Goal: Transaction & Acquisition: Download file/media

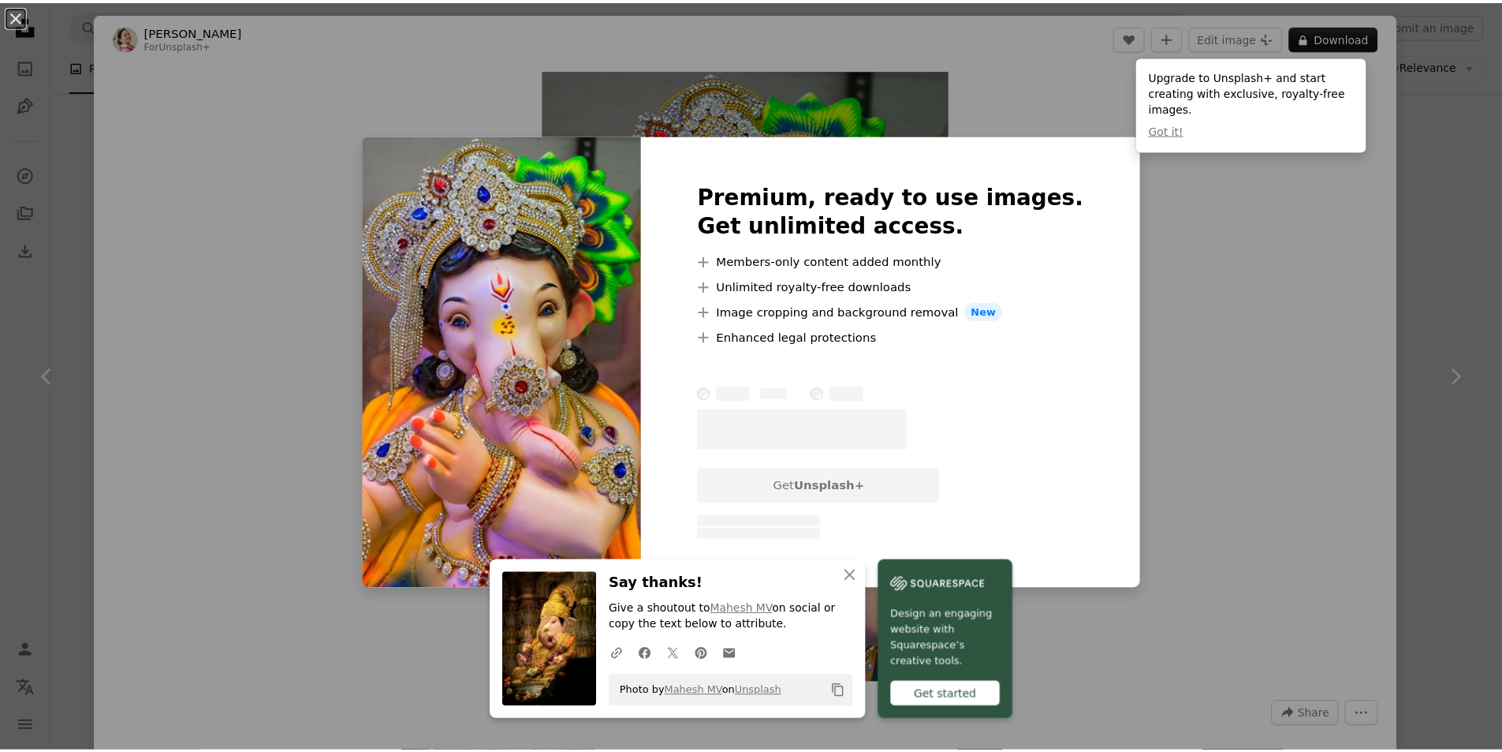
scroll to position [868, 0]
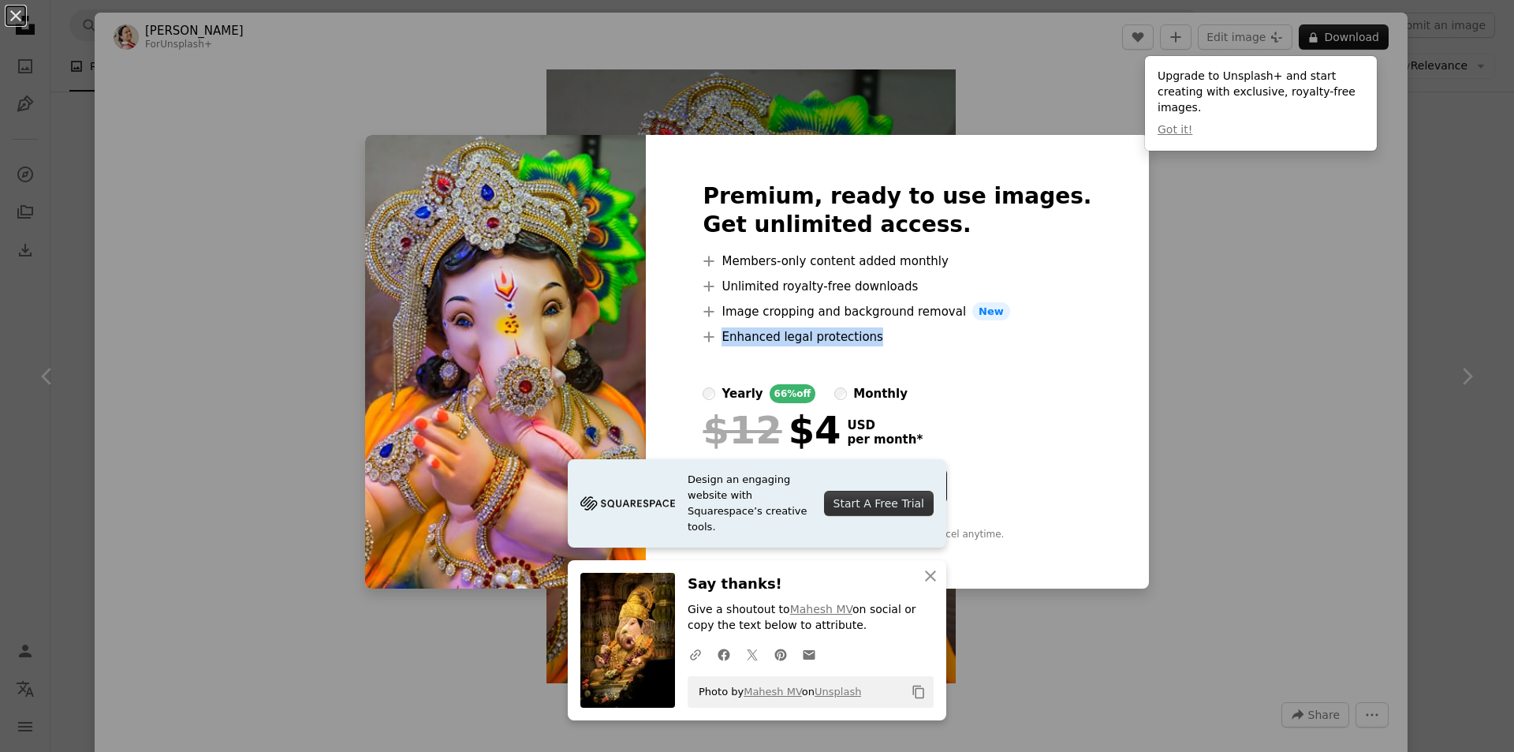
click at [1221, 340] on div "An X shape Premium, ready to use images. Get unlimited access. A plus sign Memb…" at bounding box center [757, 376] width 1514 height 752
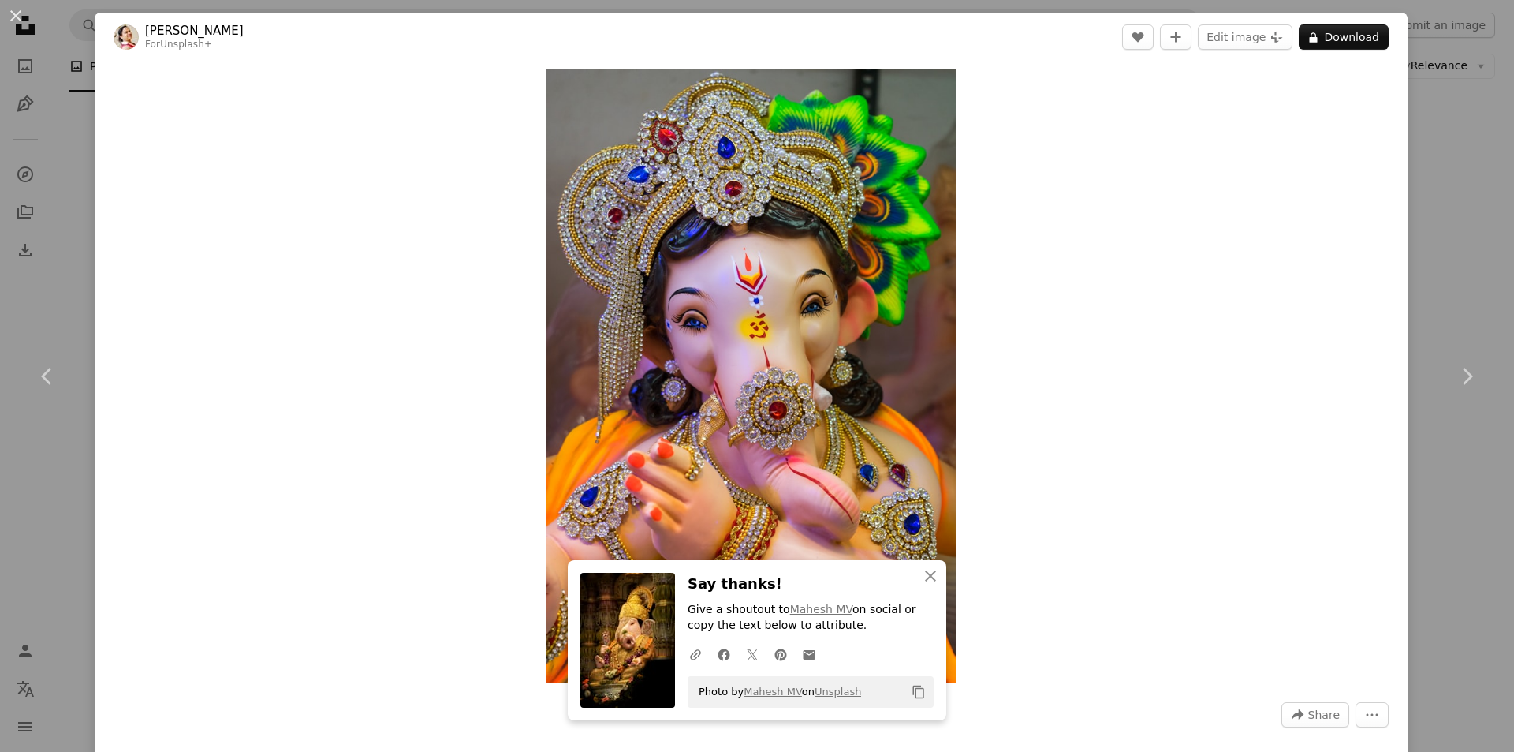
click at [1451, 248] on div "An X shape Chevron left Chevron right [PERSON_NAME] For Unsplash+ A heart A plu…" at bounding box center [757, 376] width 1514 height 752
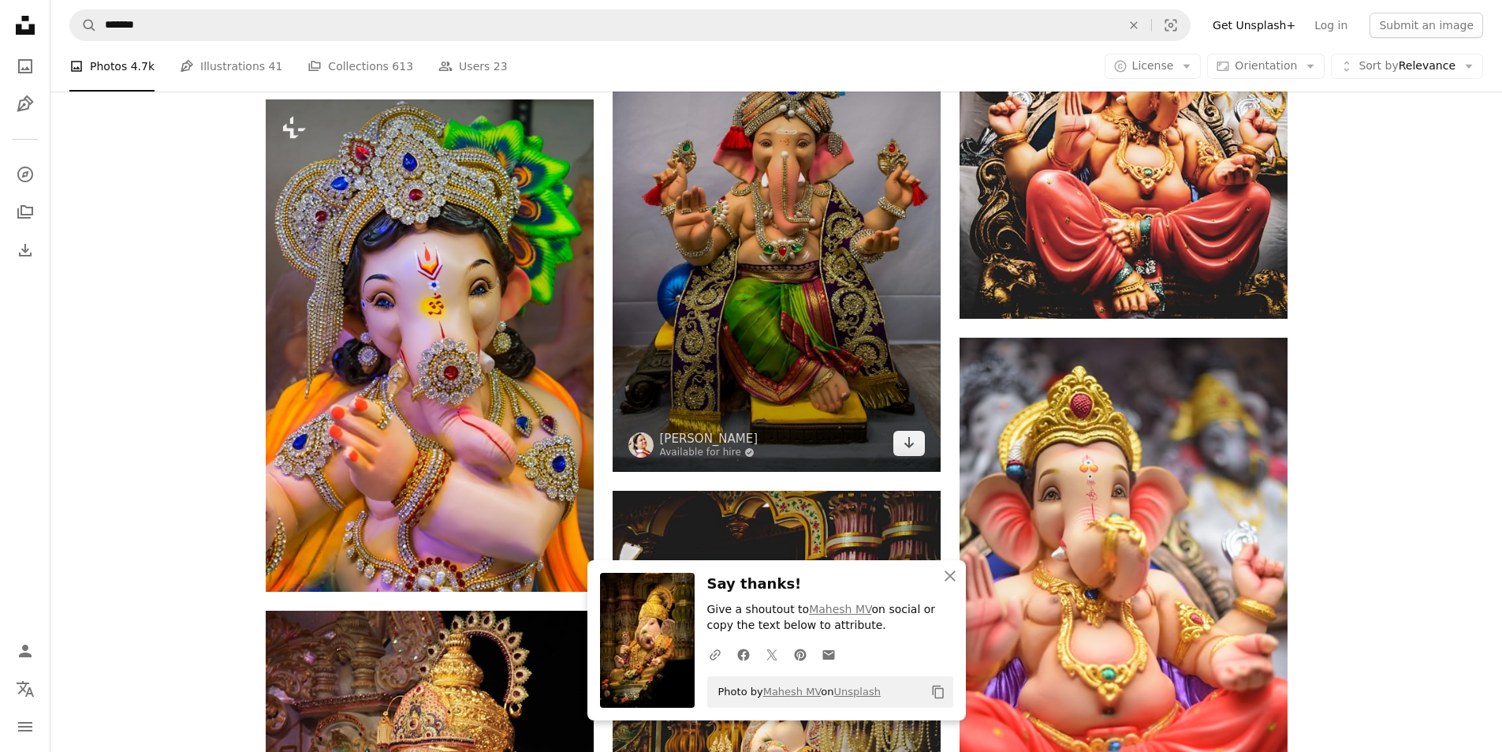
scroll to position [868, 0]
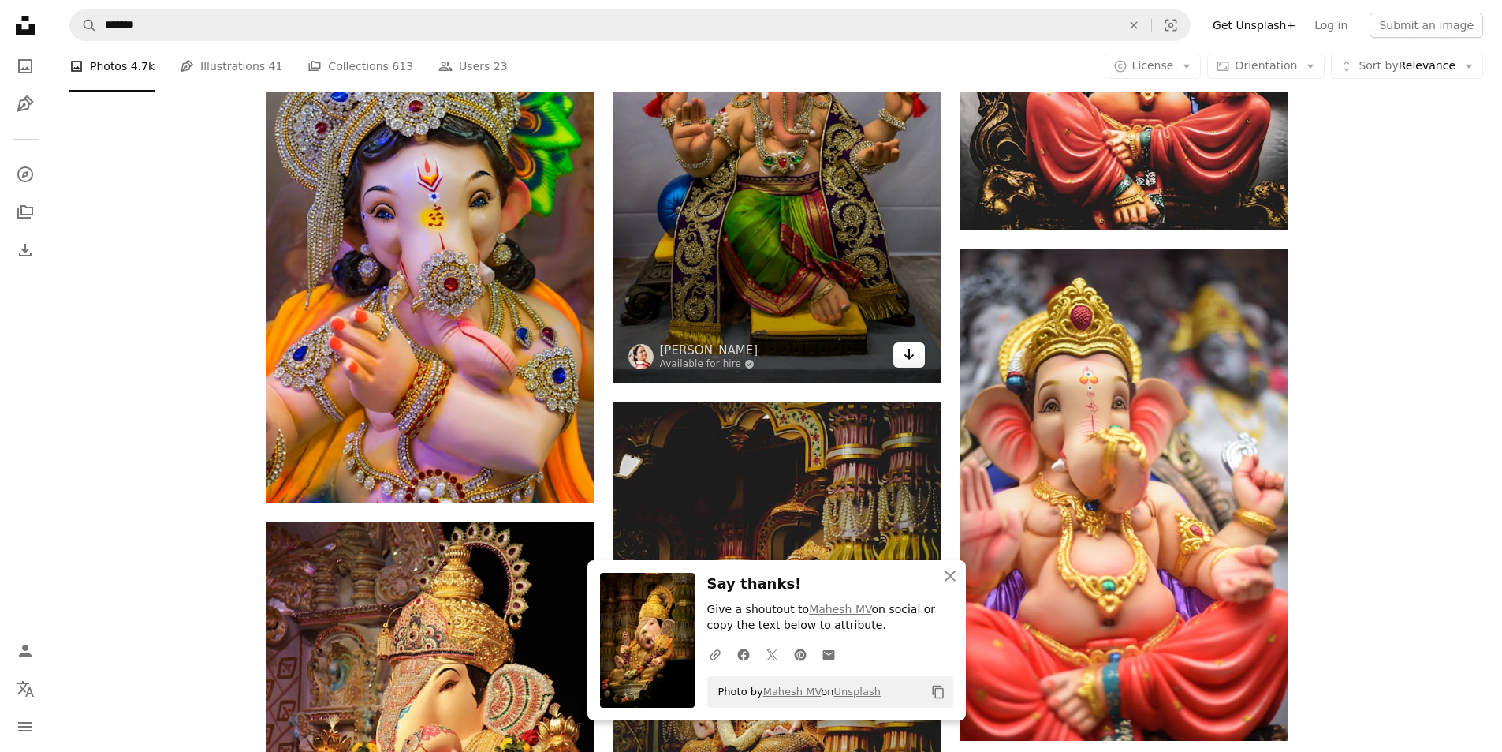
click at [916, 360] on link "Arrow pointing down" at bounding box center [910, 354] width 32 height 25
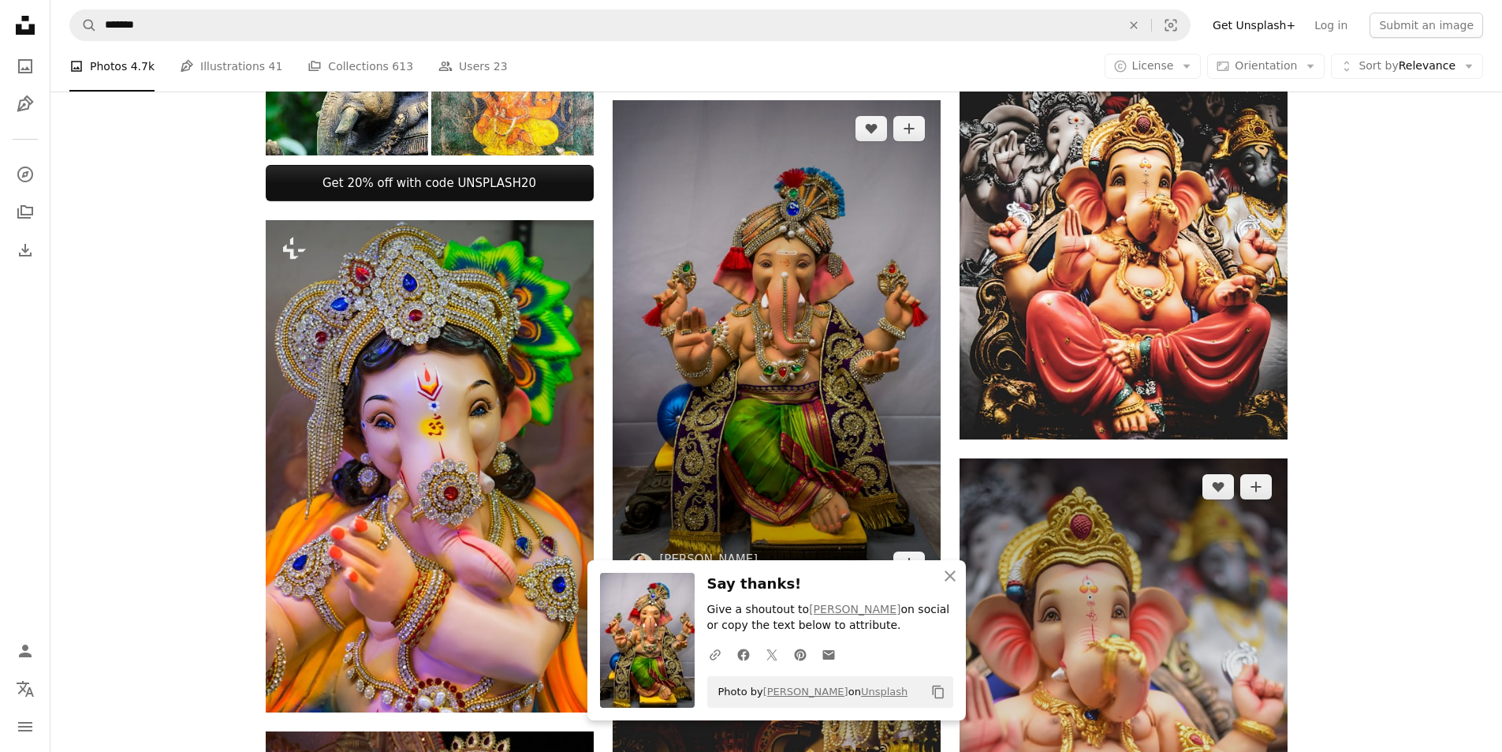
scroll to position [578, 0]
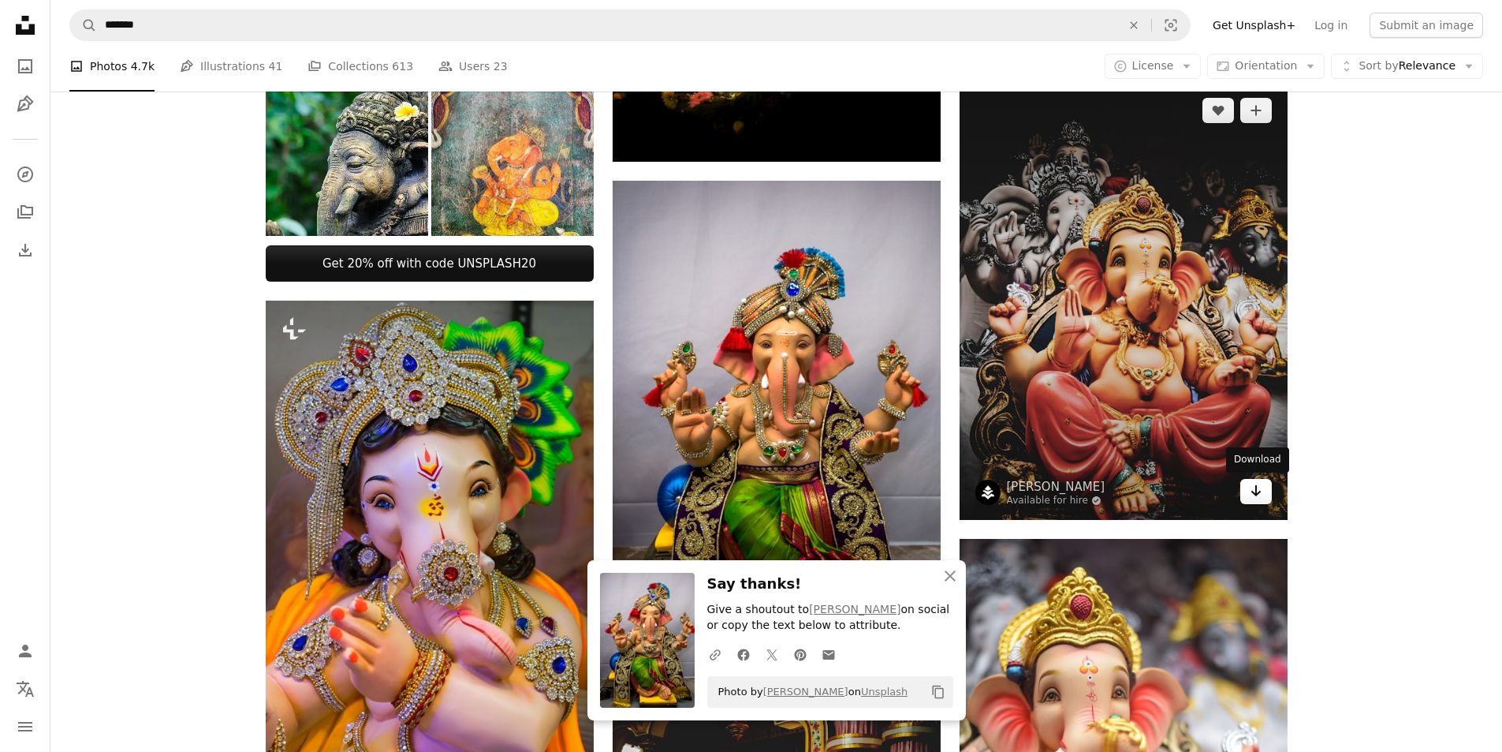
click at [1245, 483] on link "Arrow pointing down" at bounding box center [1257, 491] width 32 height 25
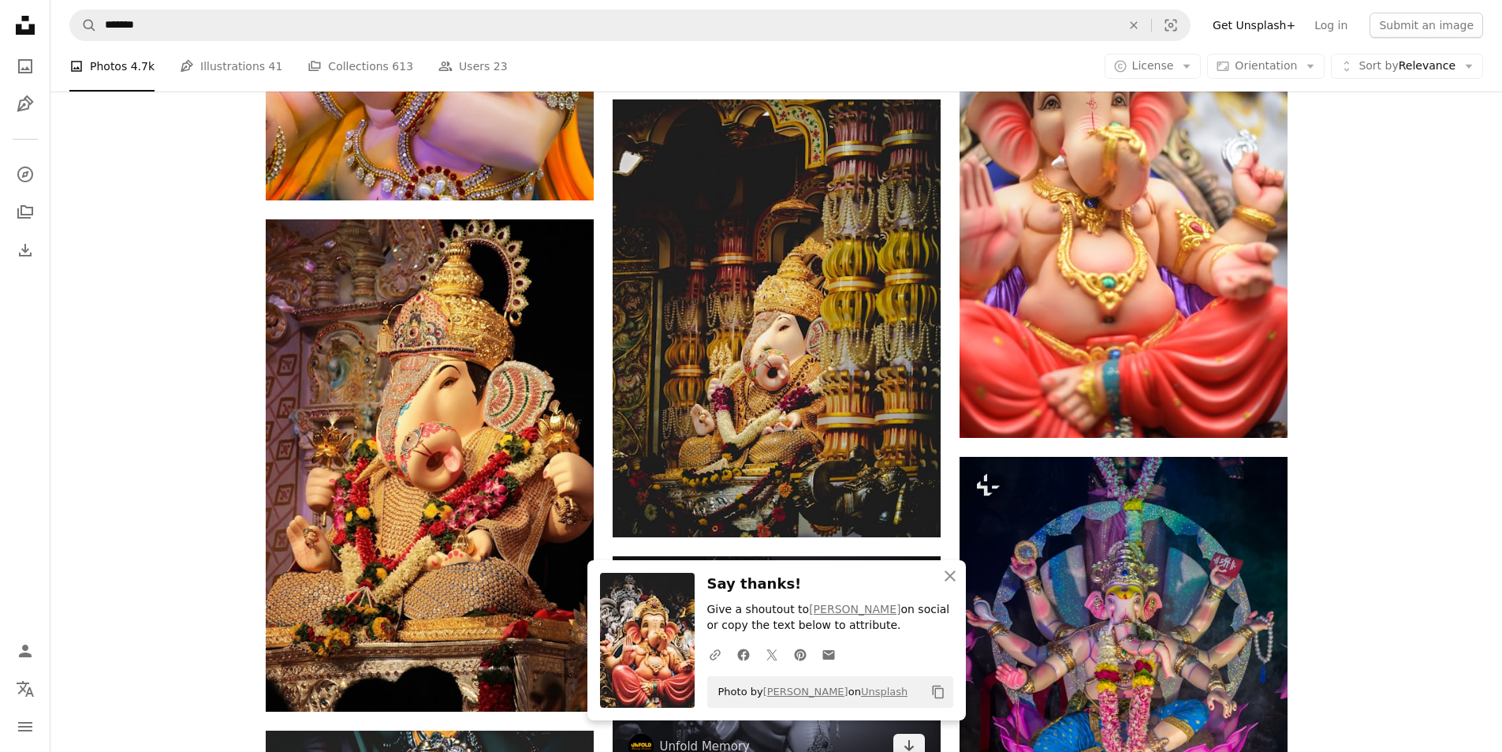
scroll to position [1446, 0]
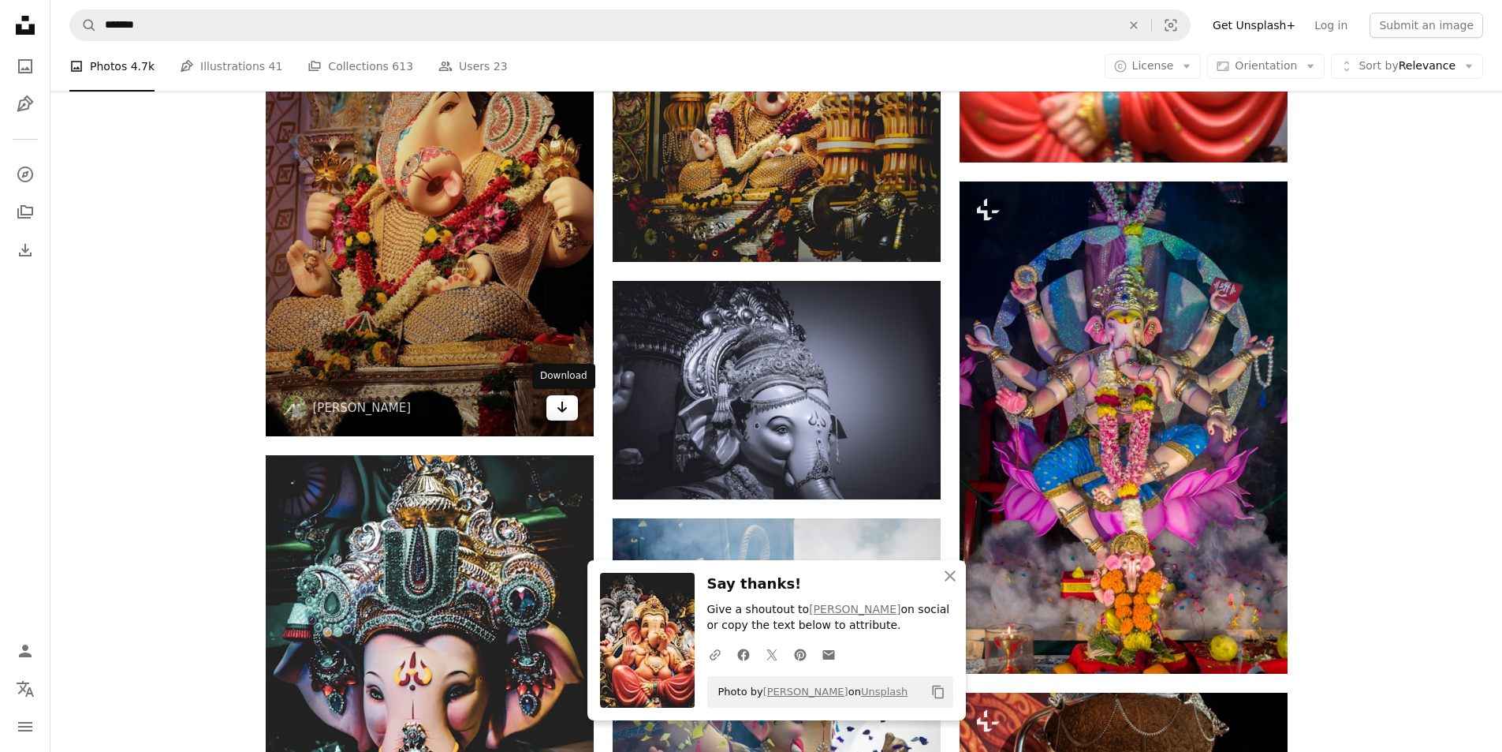
click at [559, 412] on icon "Arrow pointing down" at bounding box center [562, 406] width 13 height 19
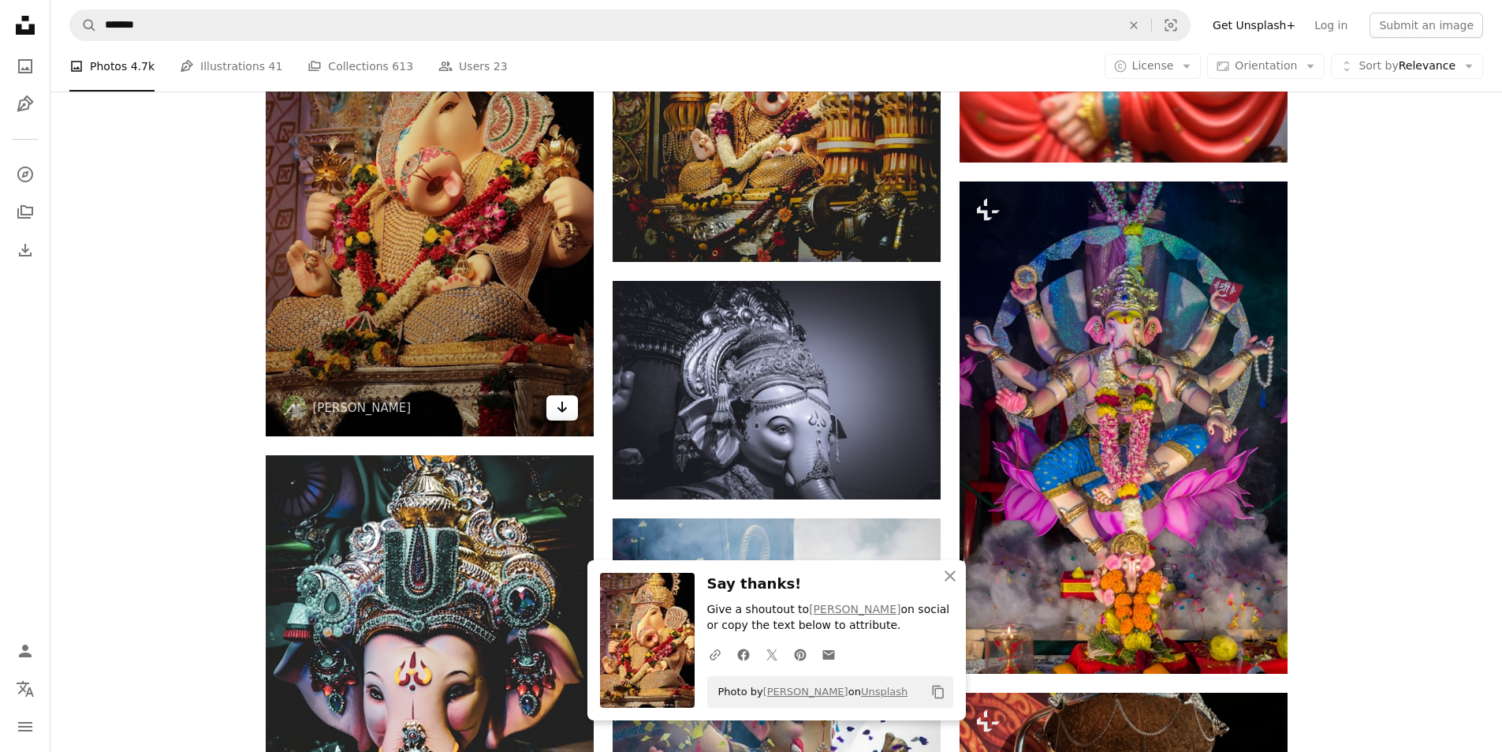
click at [554, 407] on link "Arrow pointing down" at bounding box center [563, 407] width 32 height 25
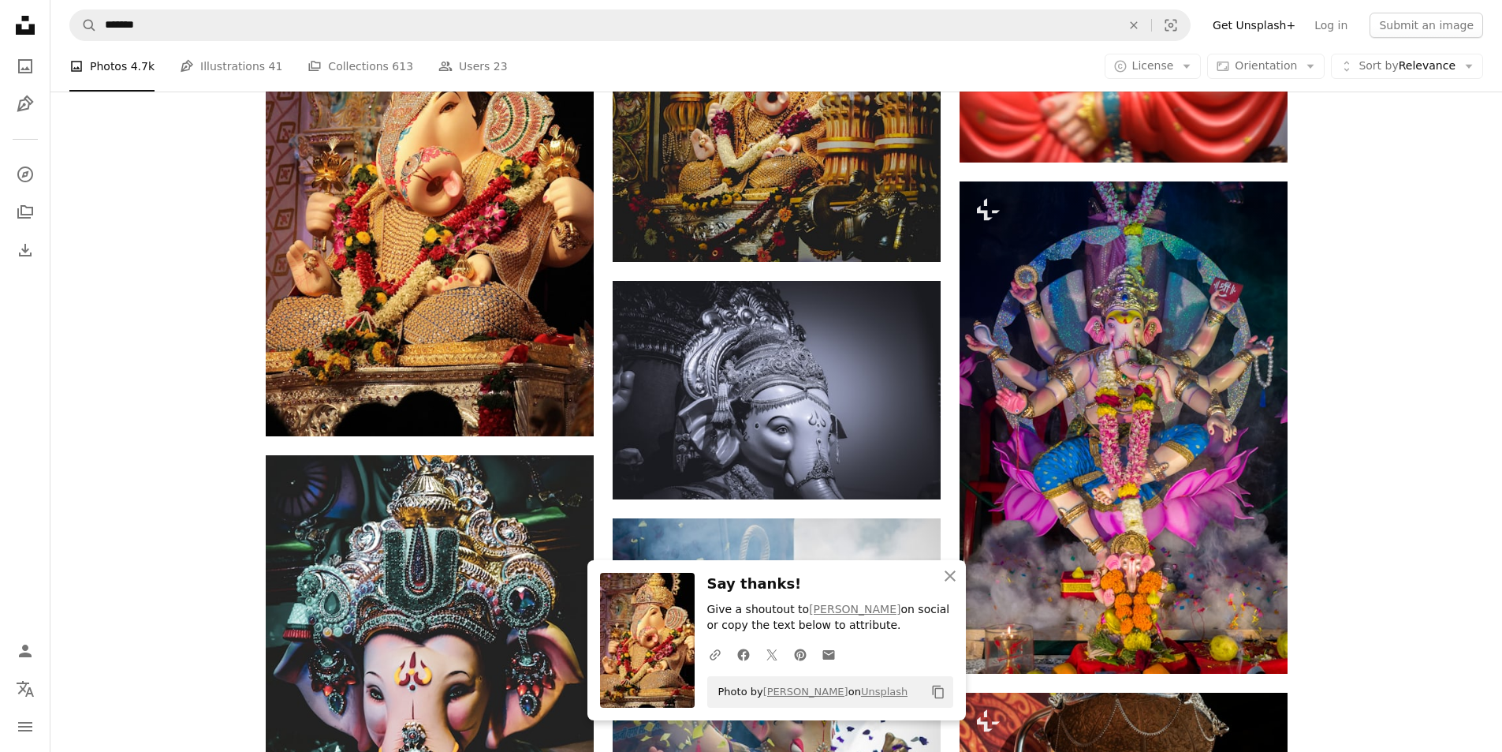
drag, startPoint x: 1414, startPoint y: 48, endPoint x: 1402, endPoint y: 401, distance: 353.5
click at [1402, 401] on div "Plus sign for Unsplash+ A heart A plus sign Content Pixie For Unsplash+ A lock …" at bounding box center [776, 355] width 1452 height 3171
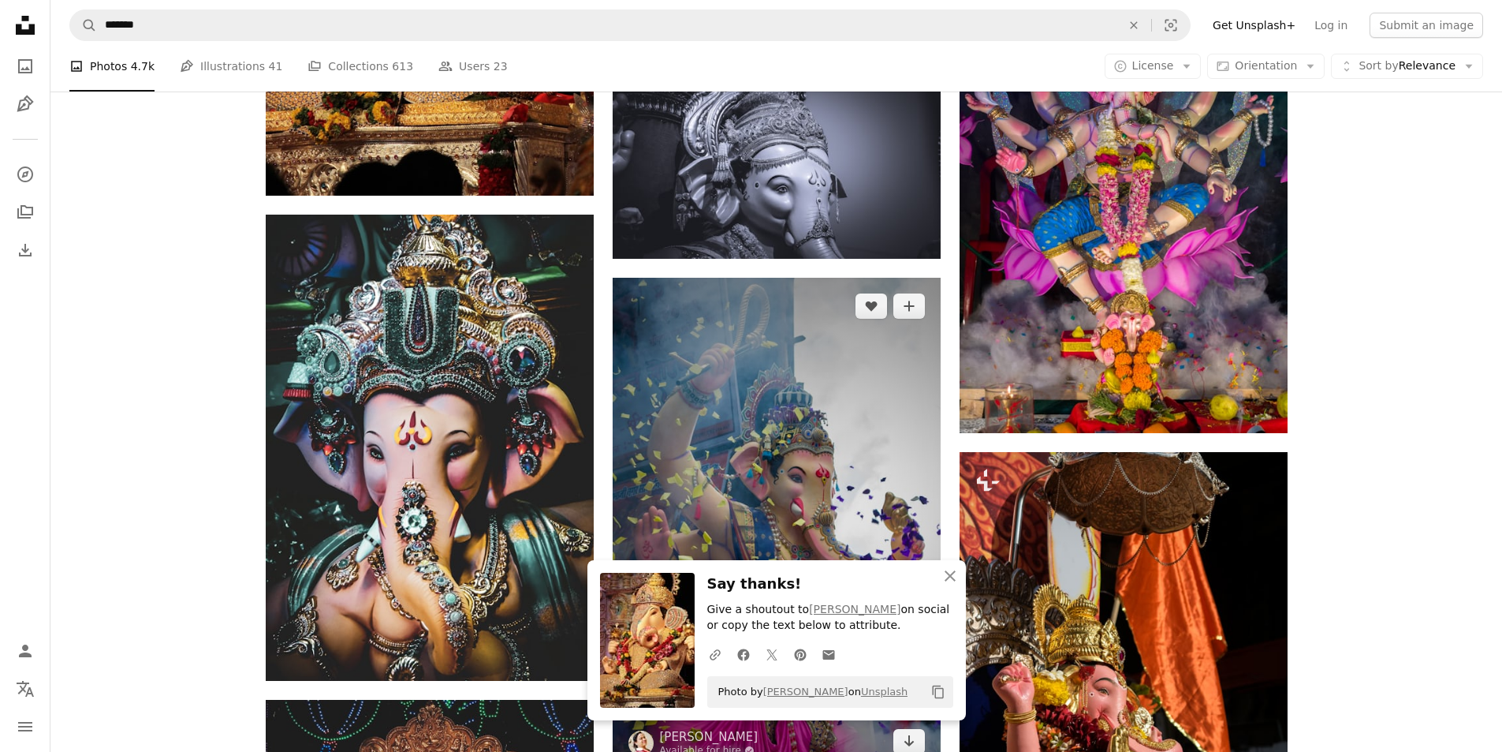
scroll to position [1735, 0]
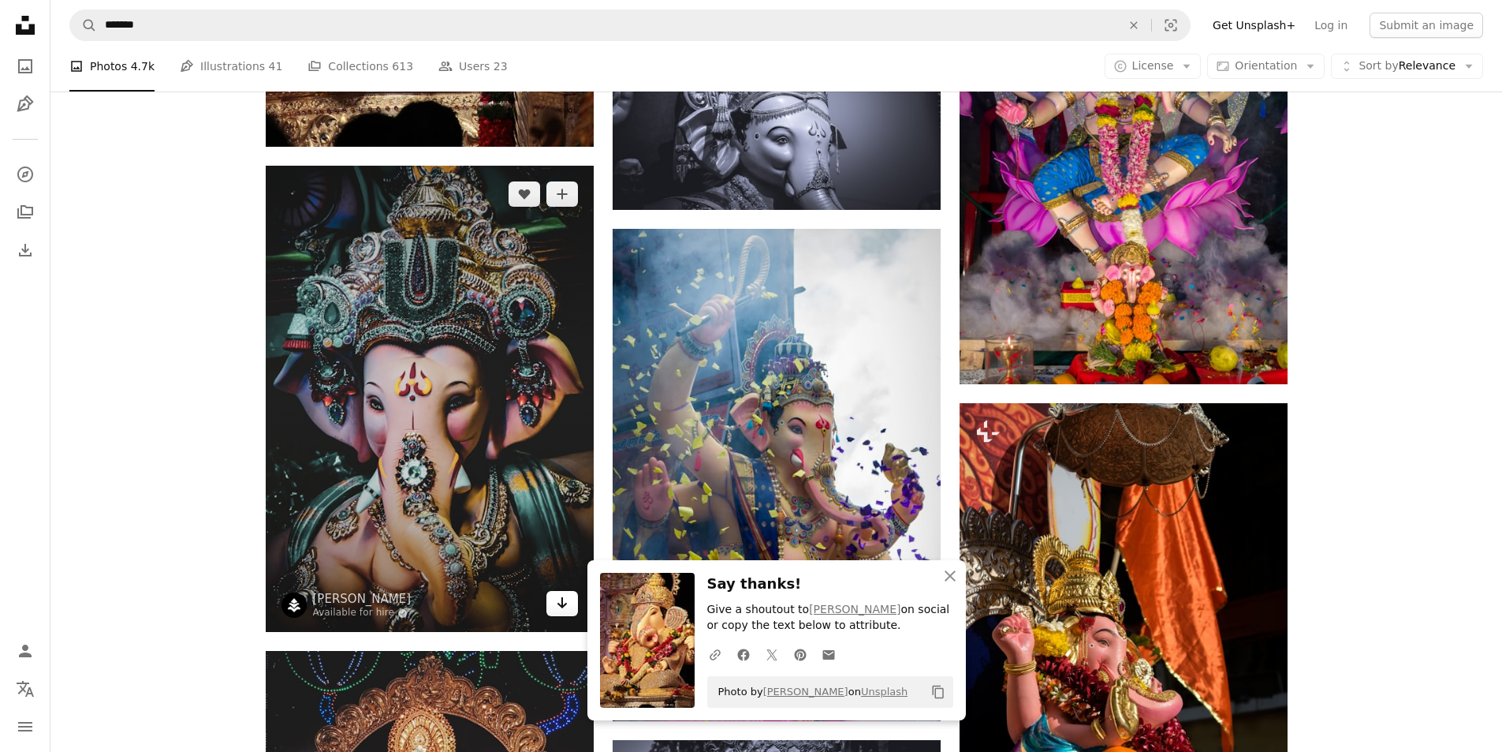
click at [557, 605] on icon "Arrow pointing down" at bounding box center [562, 602] width 13 height 19
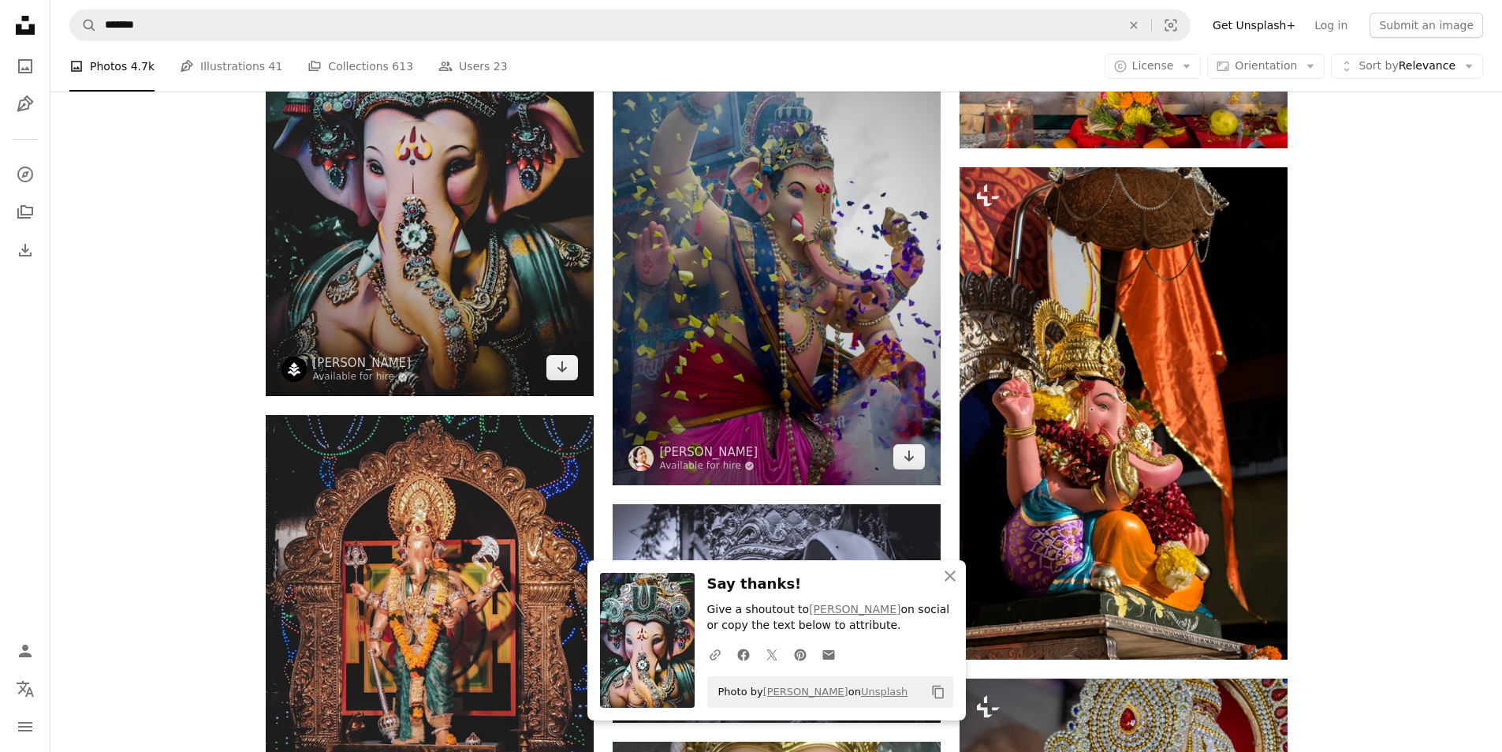
scroll to position [2024, 0]
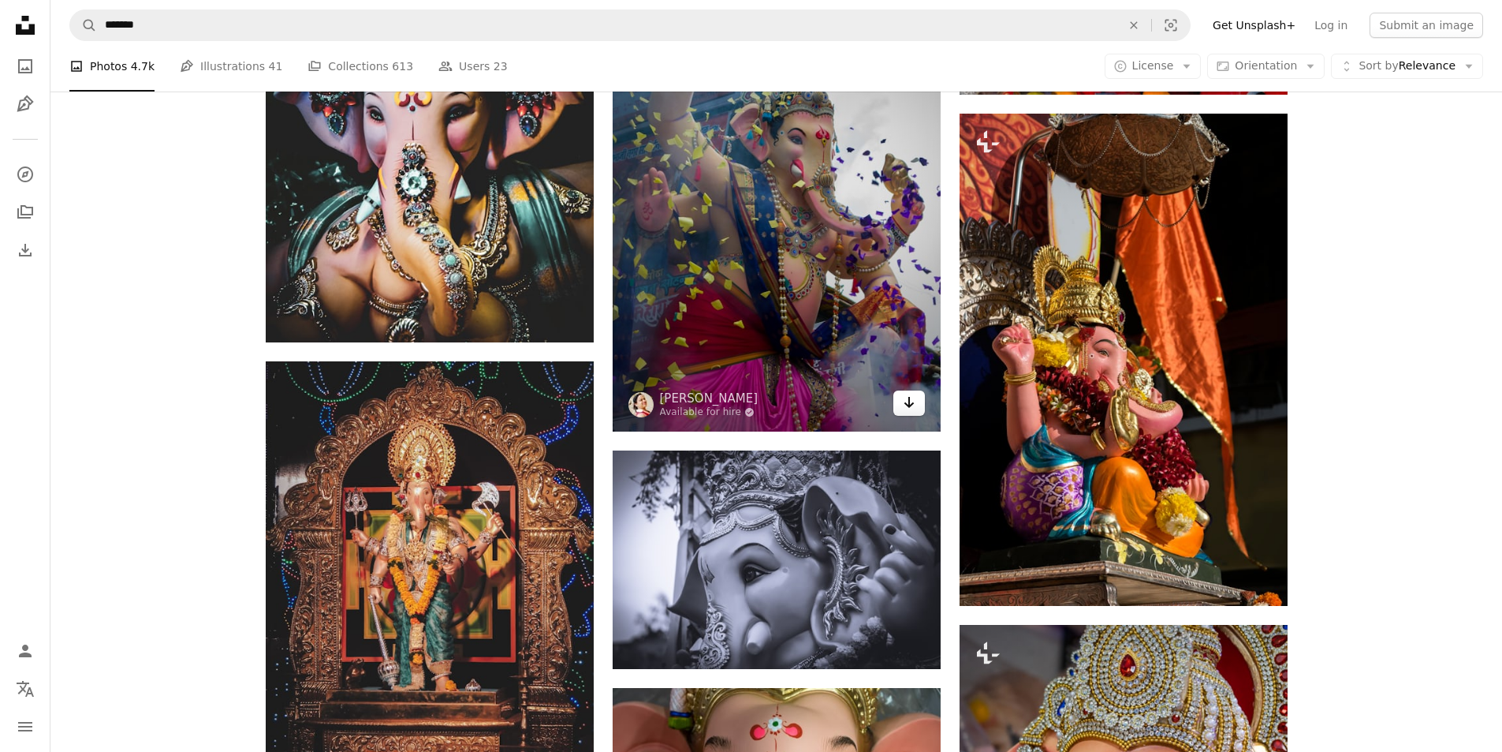
click at [914, 399] on icon "Arrow pointing down" at bounding box center [909, 402] width 13 height 19
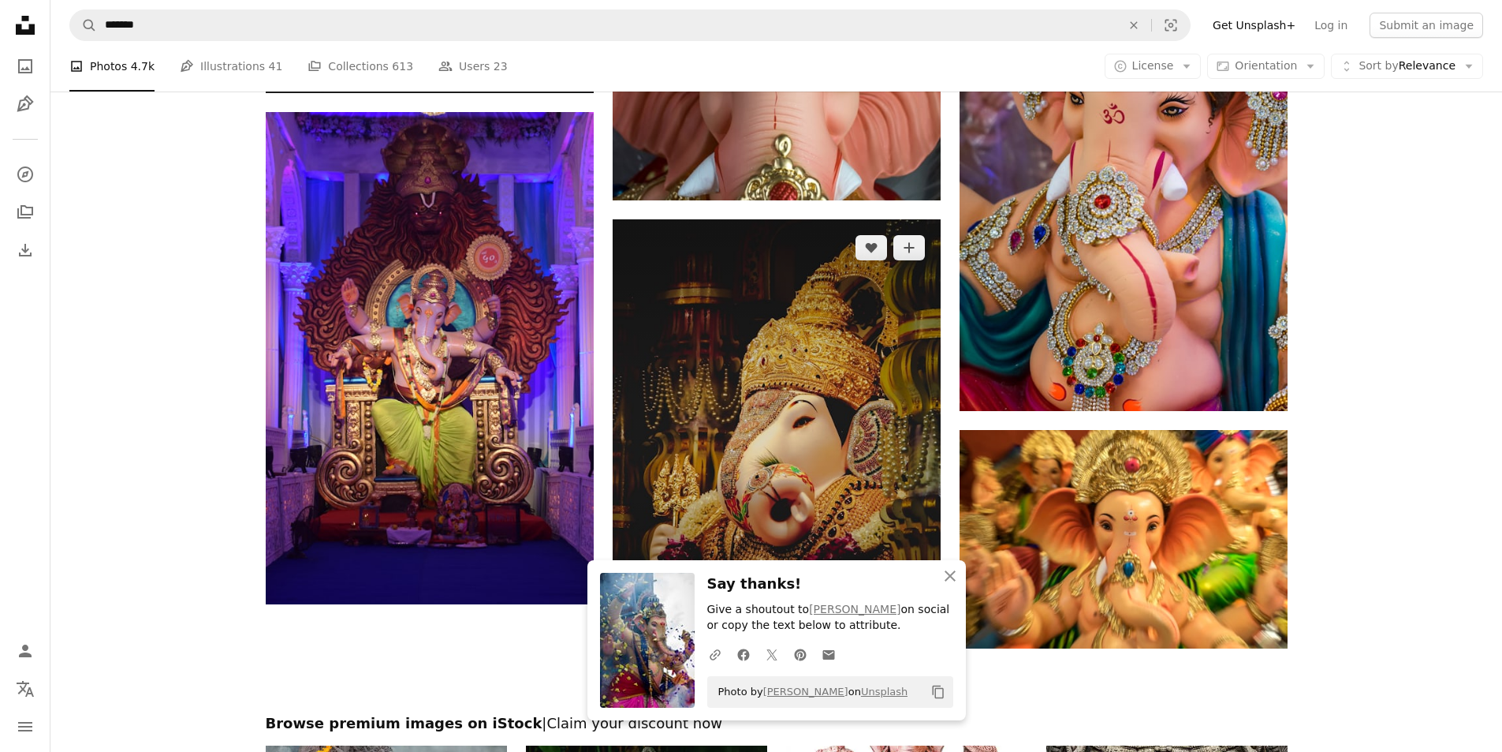
scroll to position [2892, 0]
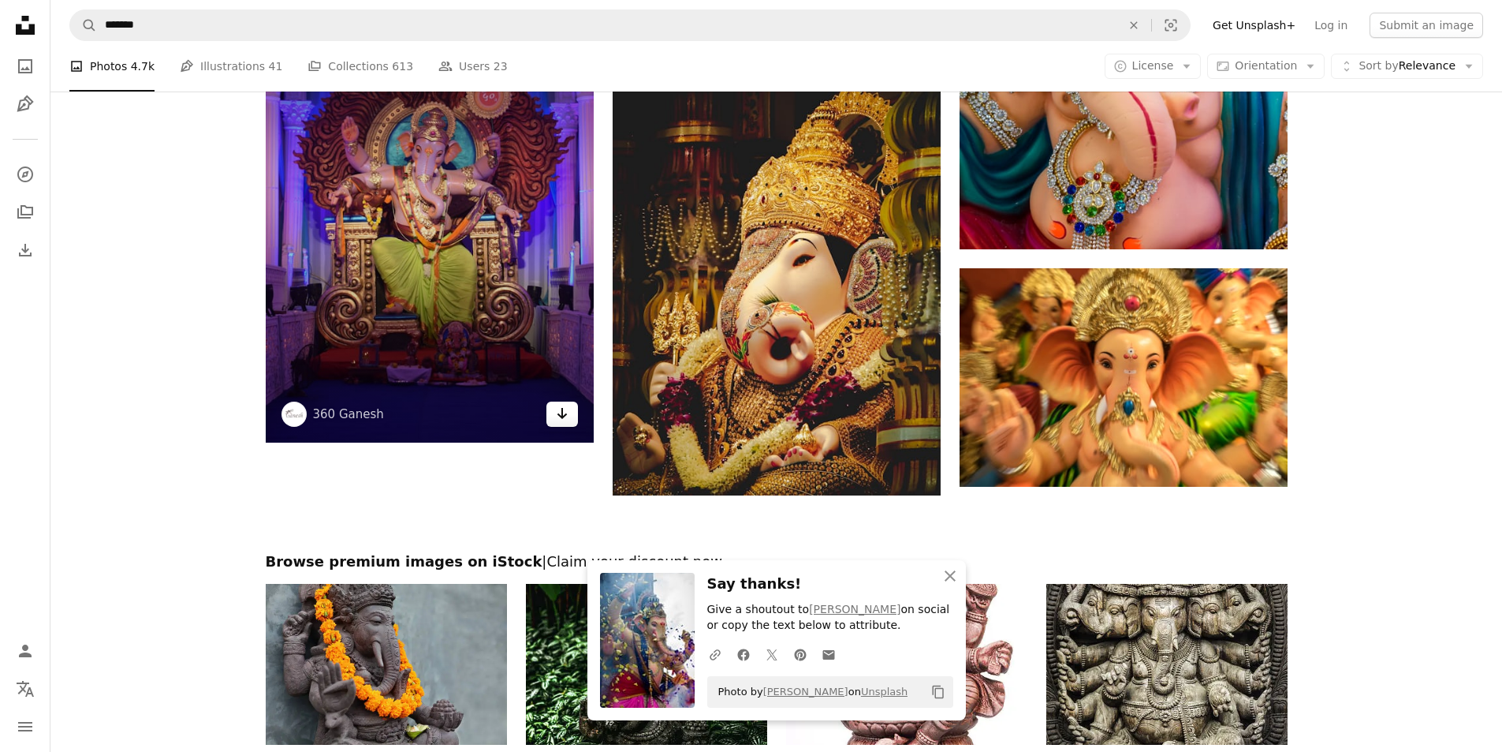
click at [571, 416] on link "Arrow pointing down" at bounding box center [563, 413] width 32 height 25
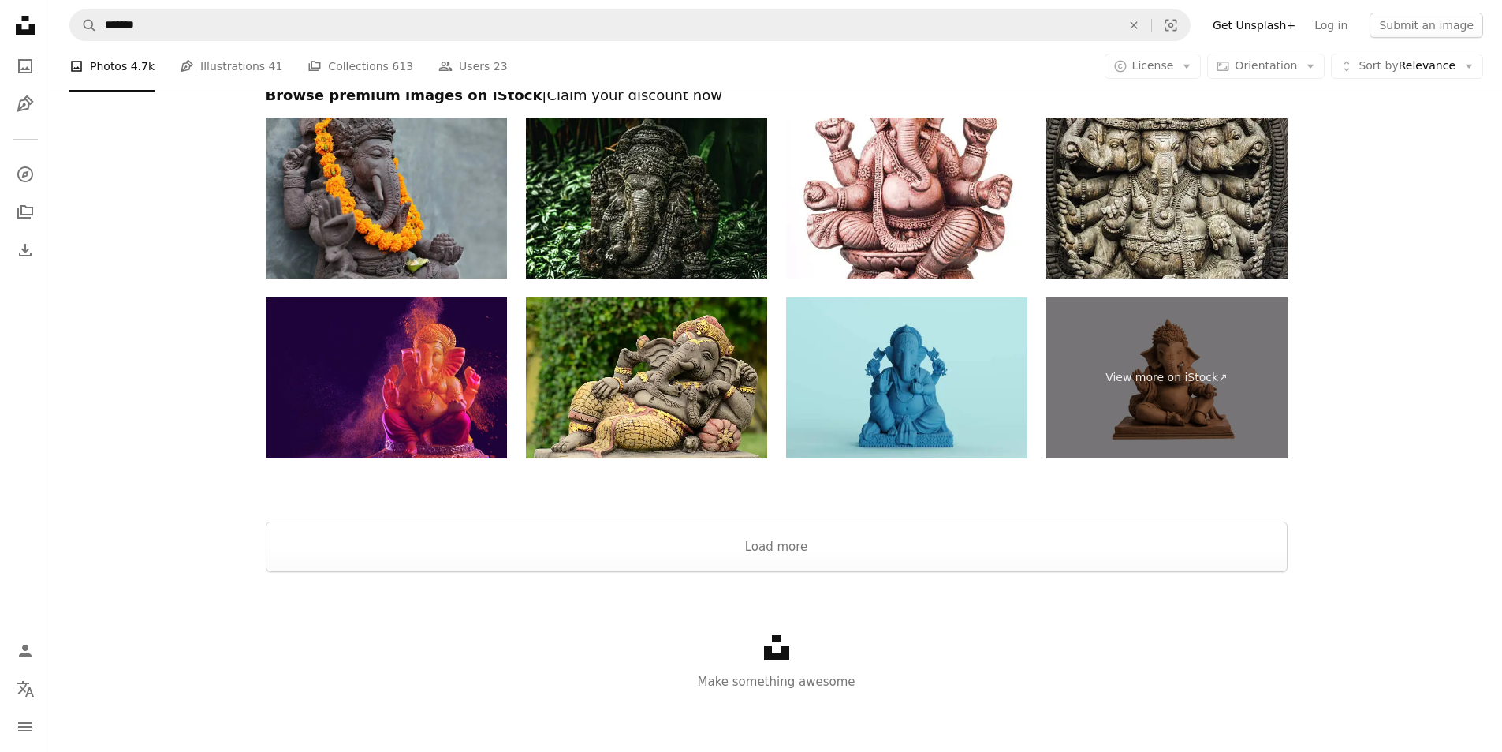
scroll to position [3360, 0]
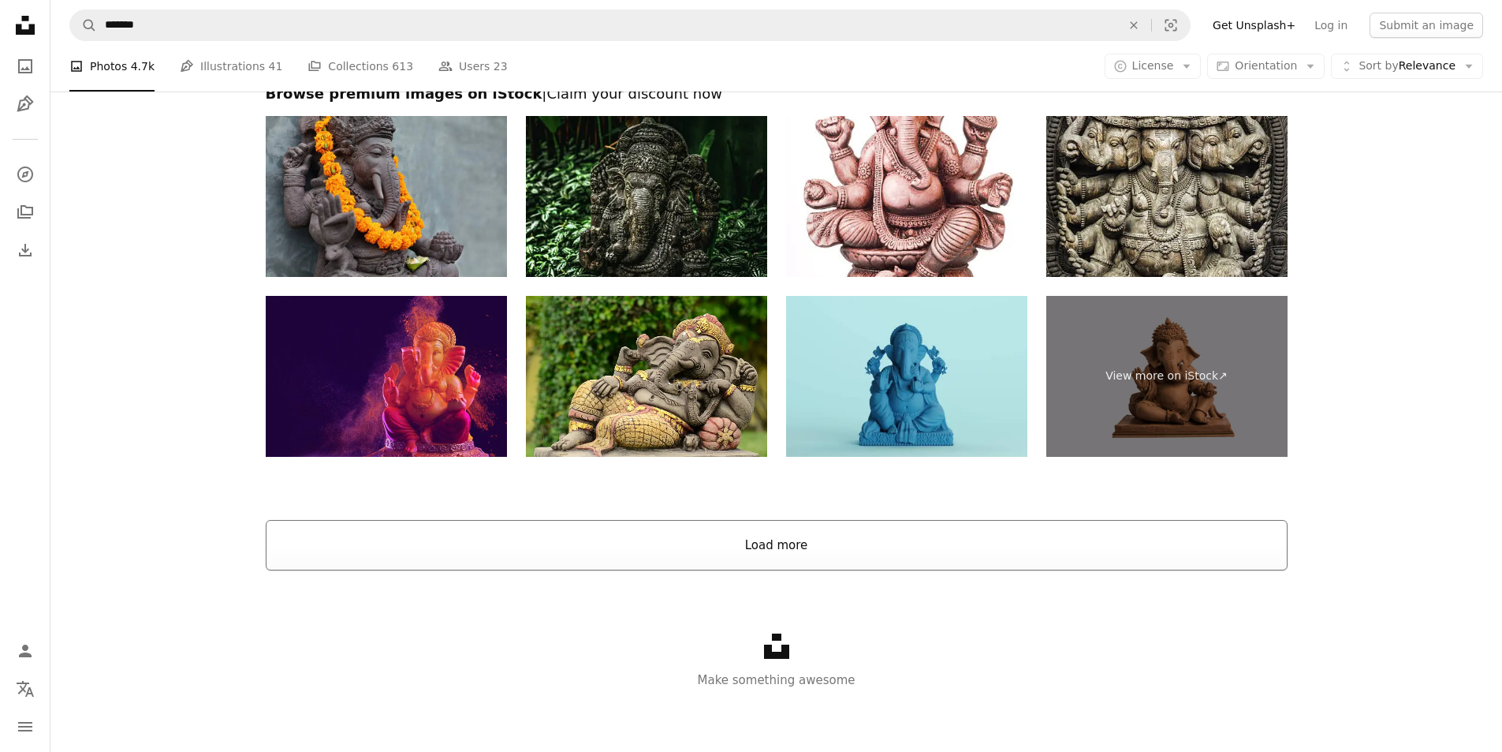
click at [759, 538] on button "Load more" at bounding box center [777, 545] width 1022 height 50
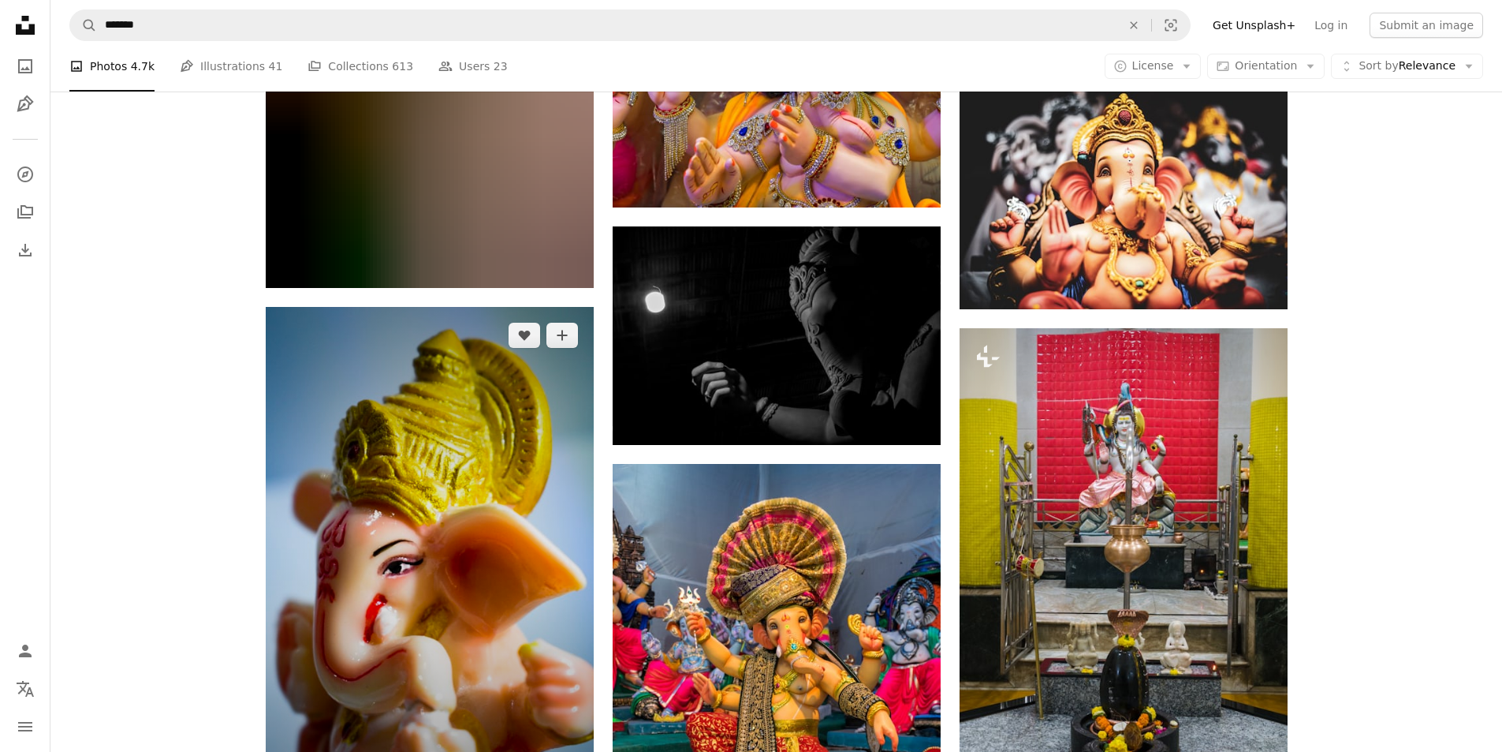
scroll to position [4805, 0]
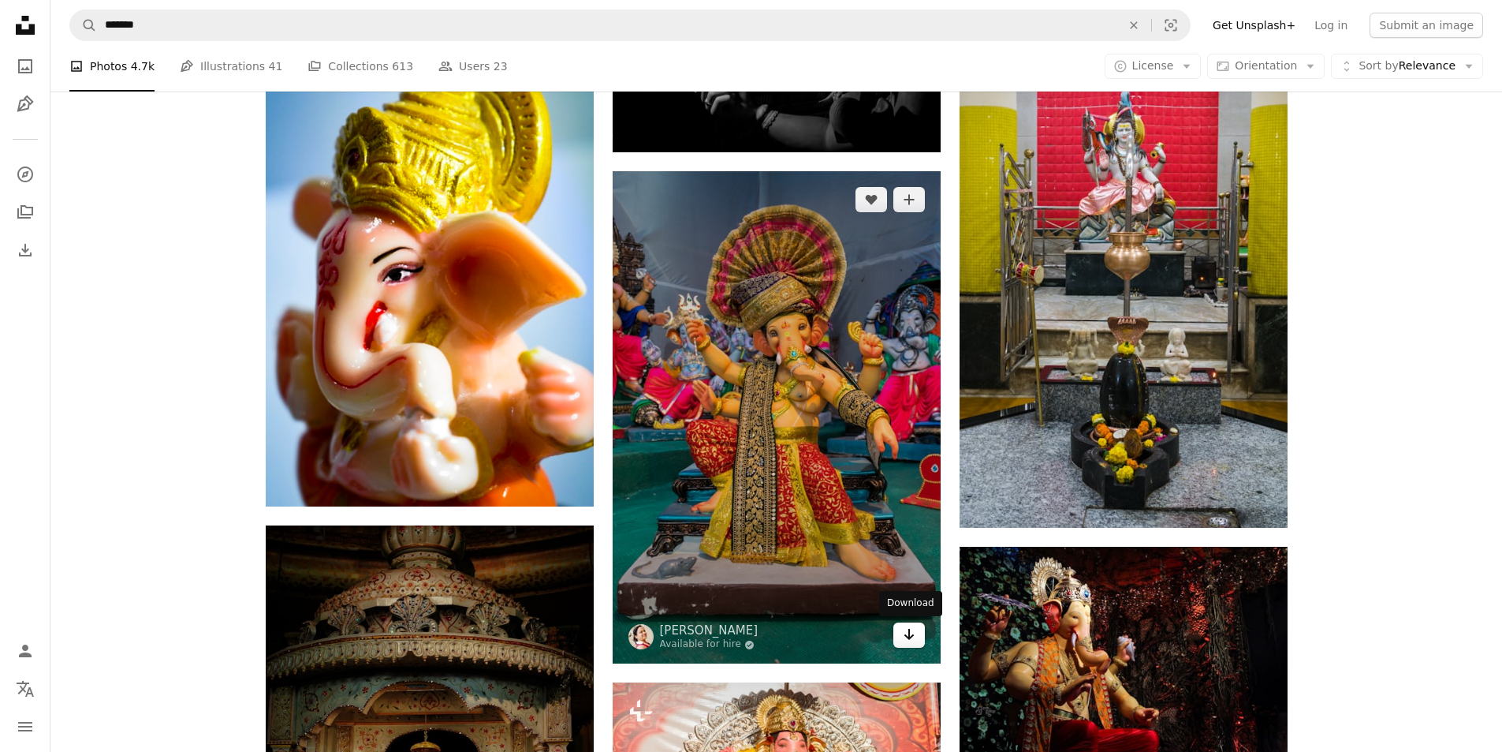
click at [901, 637] on link "Arrow pointing down" at bounding box center [910, 634] width 32 height 25
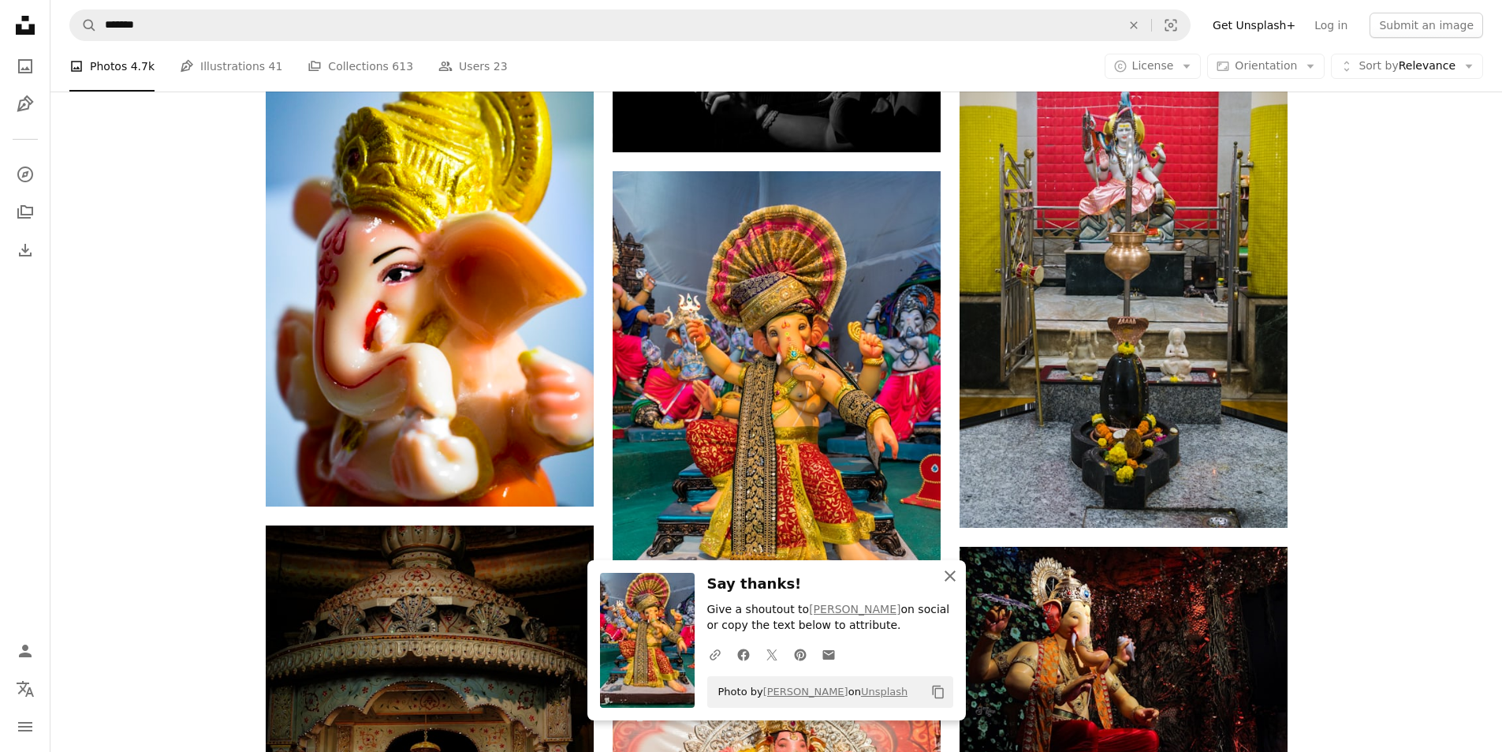
click at [957, 576] on icon "An X shape" at bounding box center [950, 575] width 19 height 19
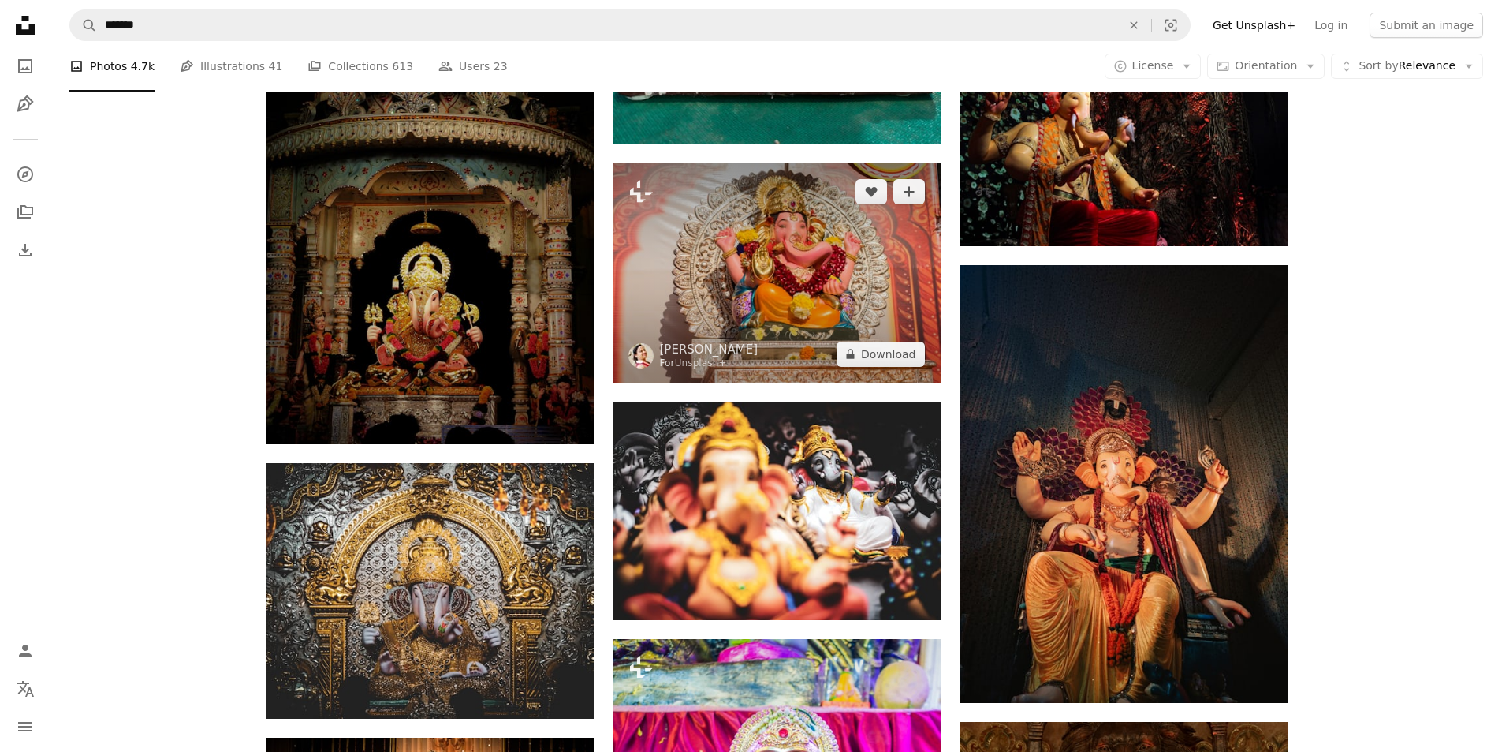
scroll to position [5384, 0]
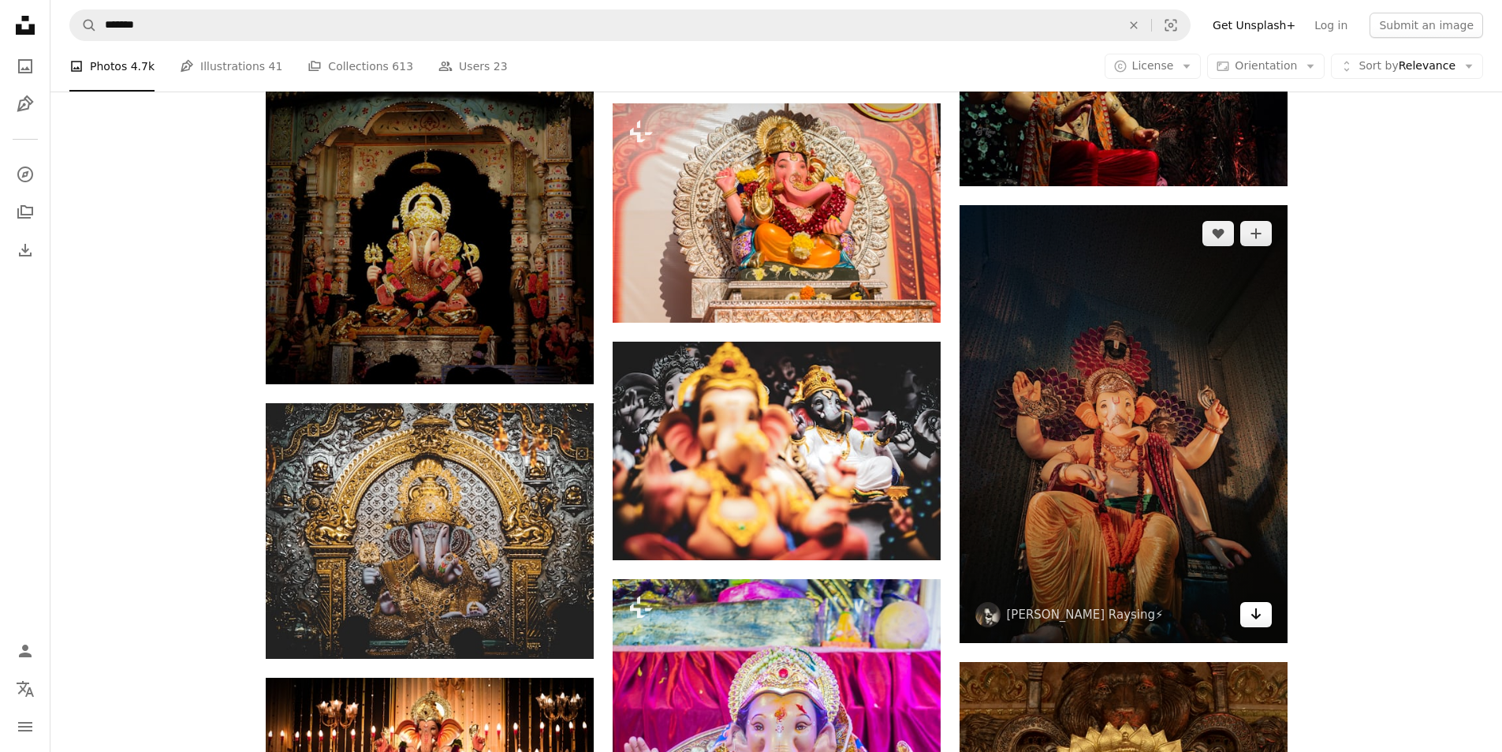
click at [1252, 613] on icon "Arrow pointing down" at bounding box center [1256, 613] width 13 height 19
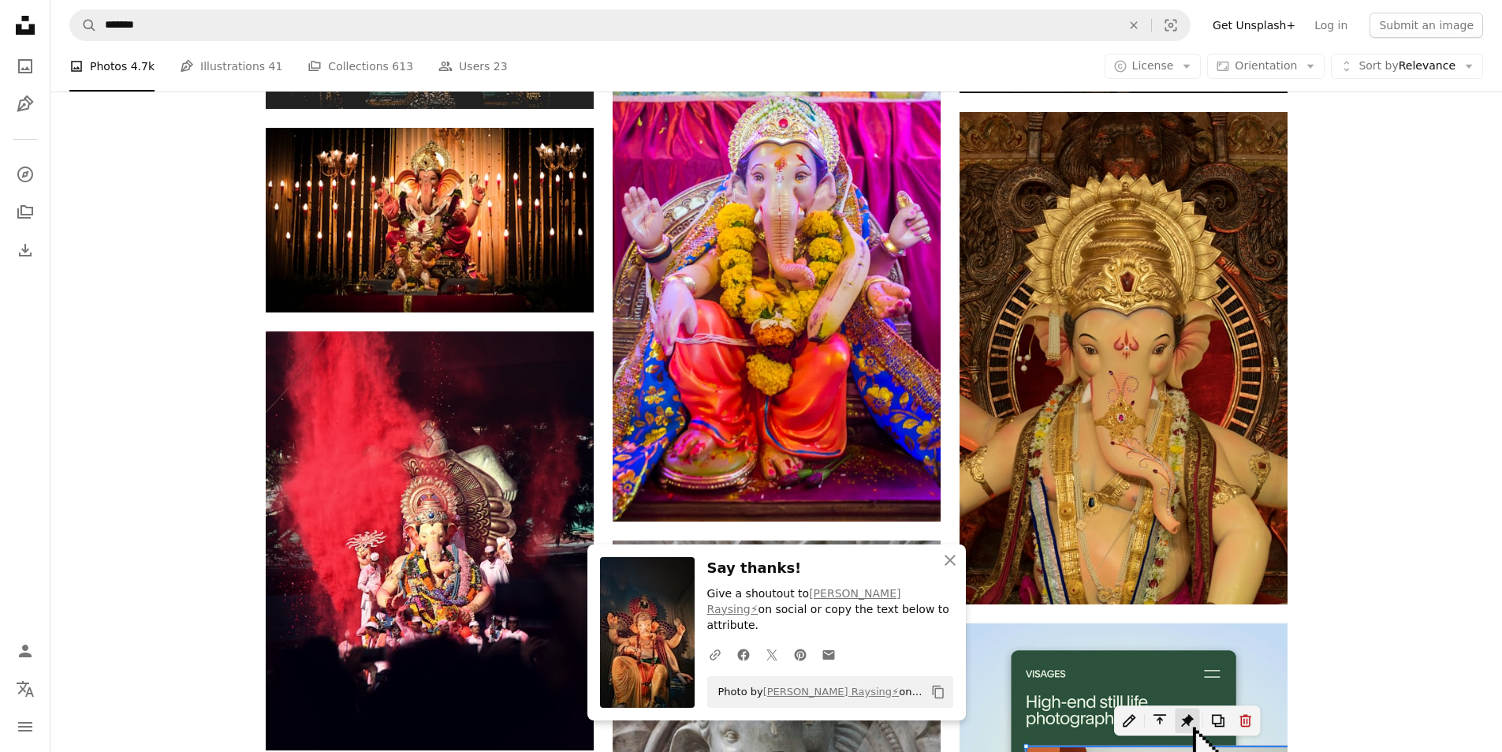
scroll to position [6252, 0]
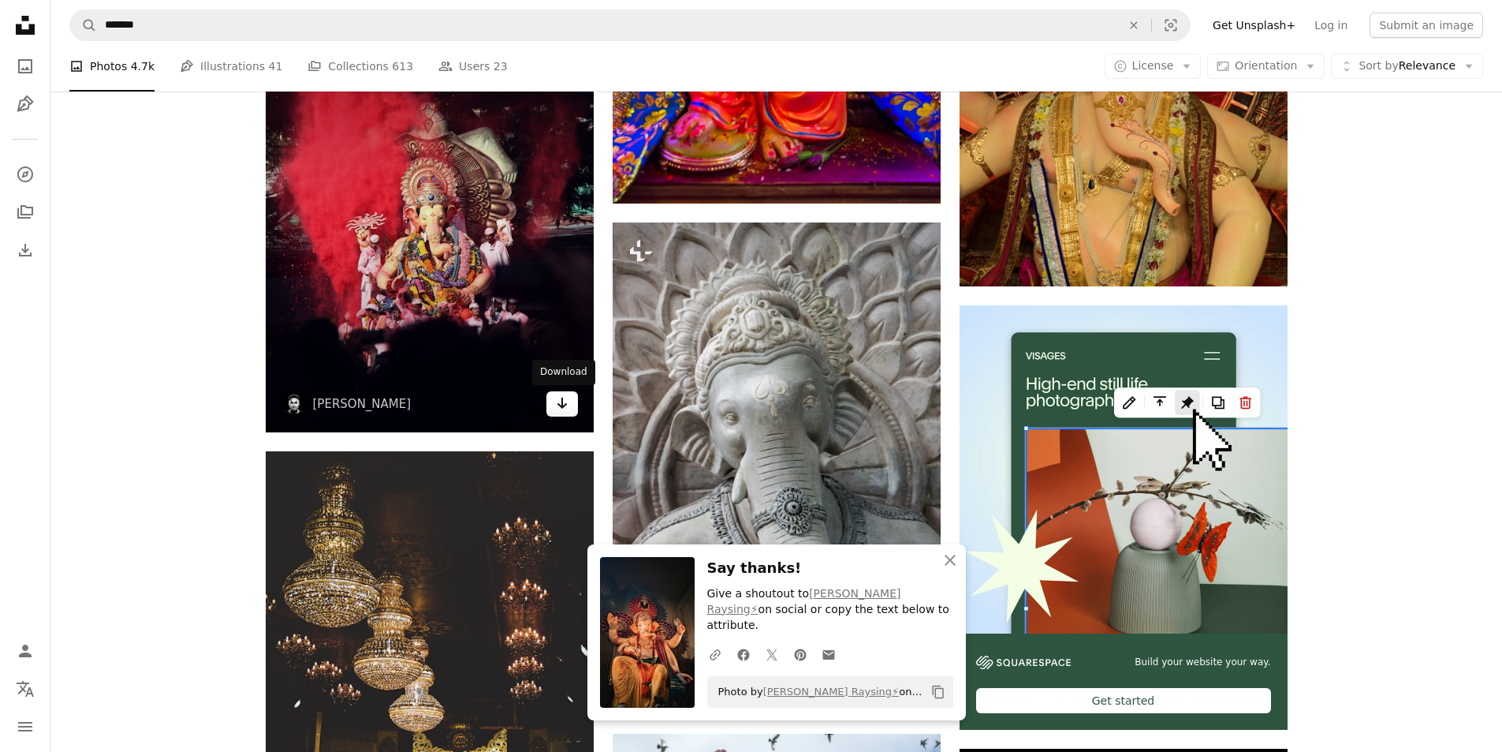
click at [558, 407] on icon "Arrow pointing down" at bounding box center [562, 403] width 13 height 19
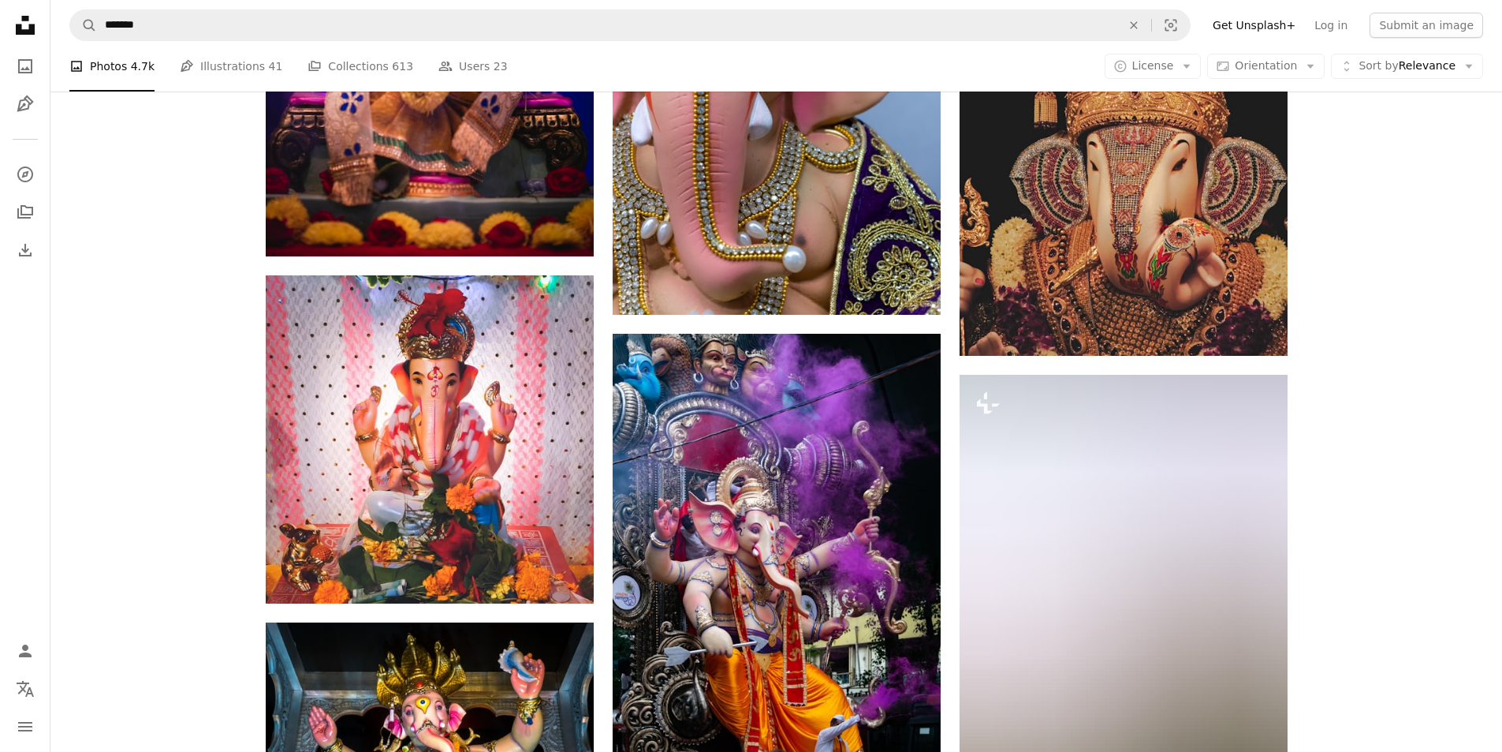
scroll to position [12613, 0]
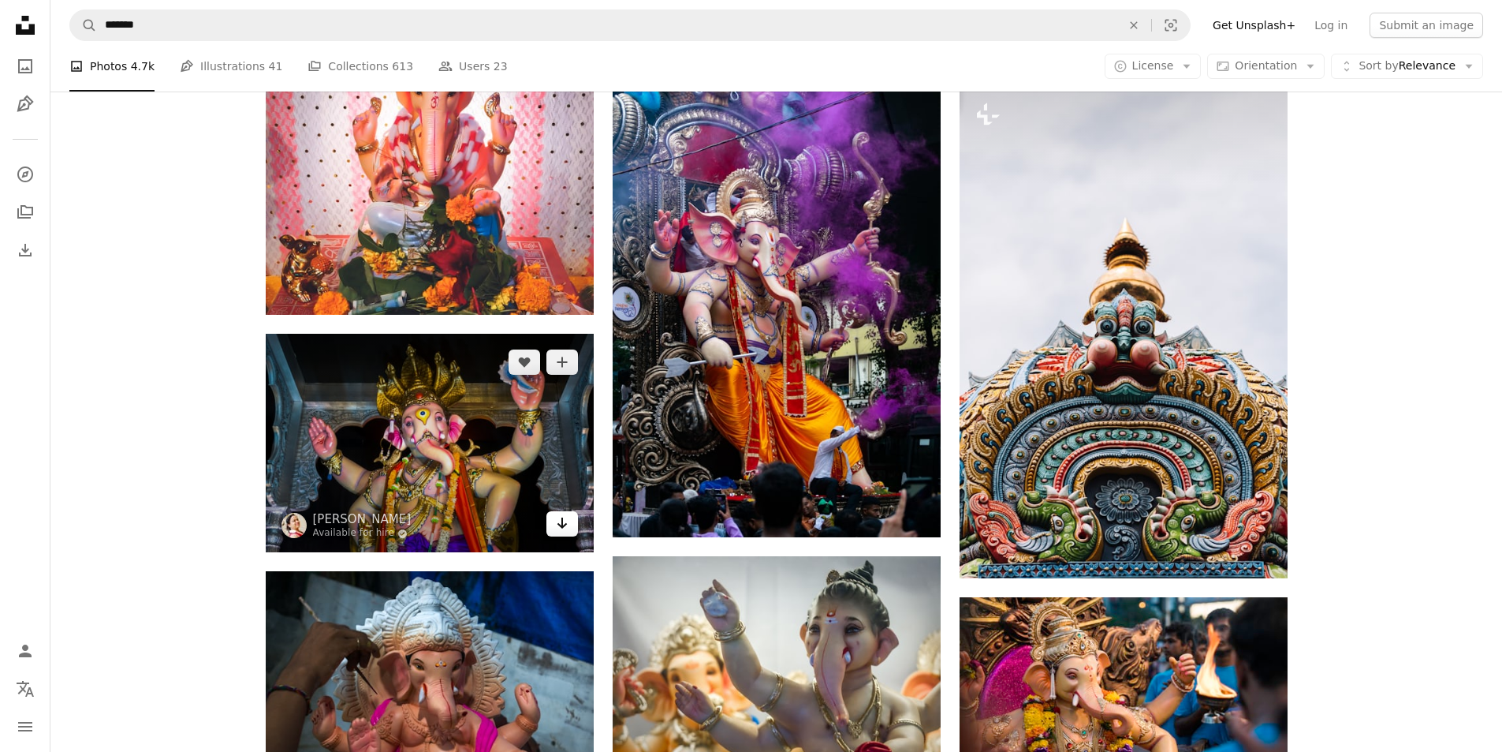
click at [569, 520] on link "Arrow pointing down" at bounding box center [563, 523] width 32 height 25
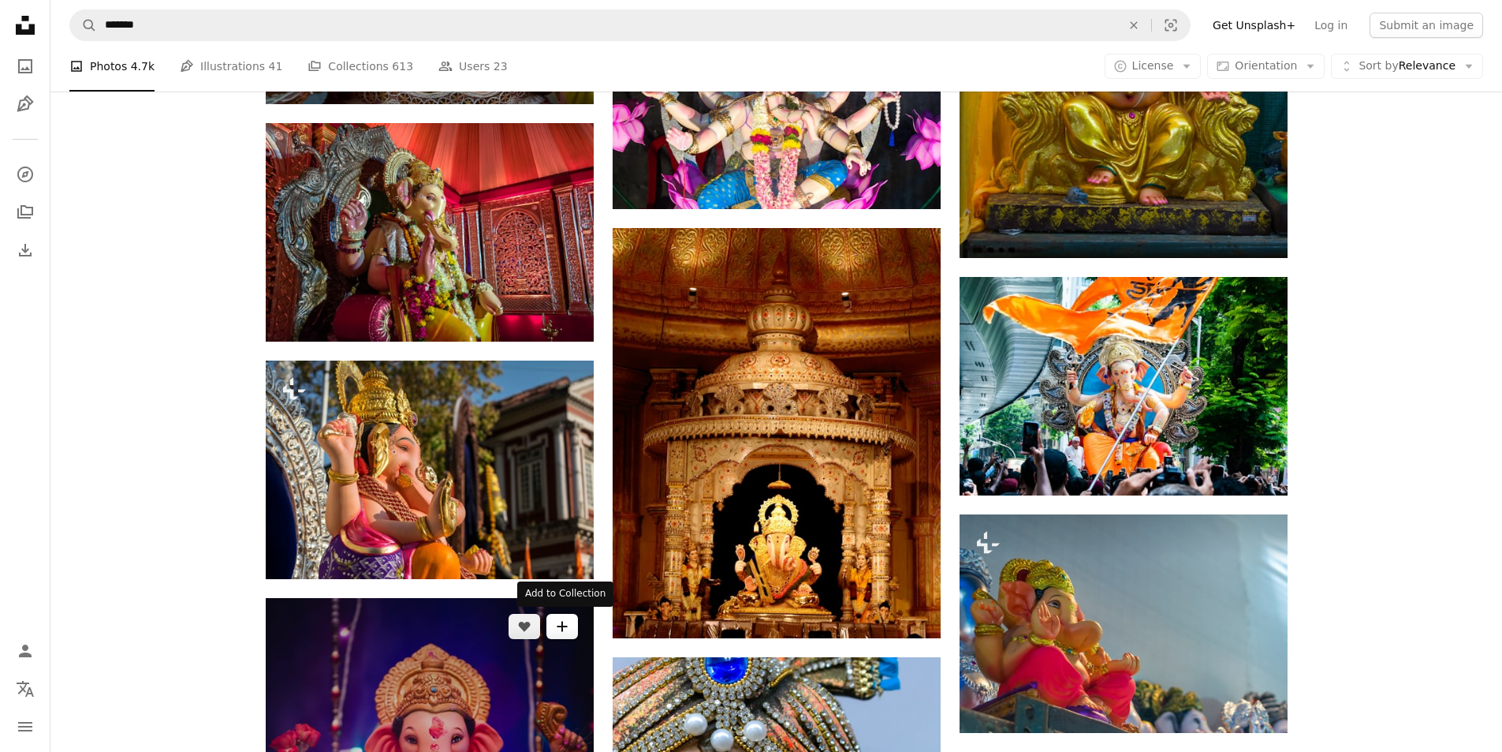
scroll to position [11457, 0]
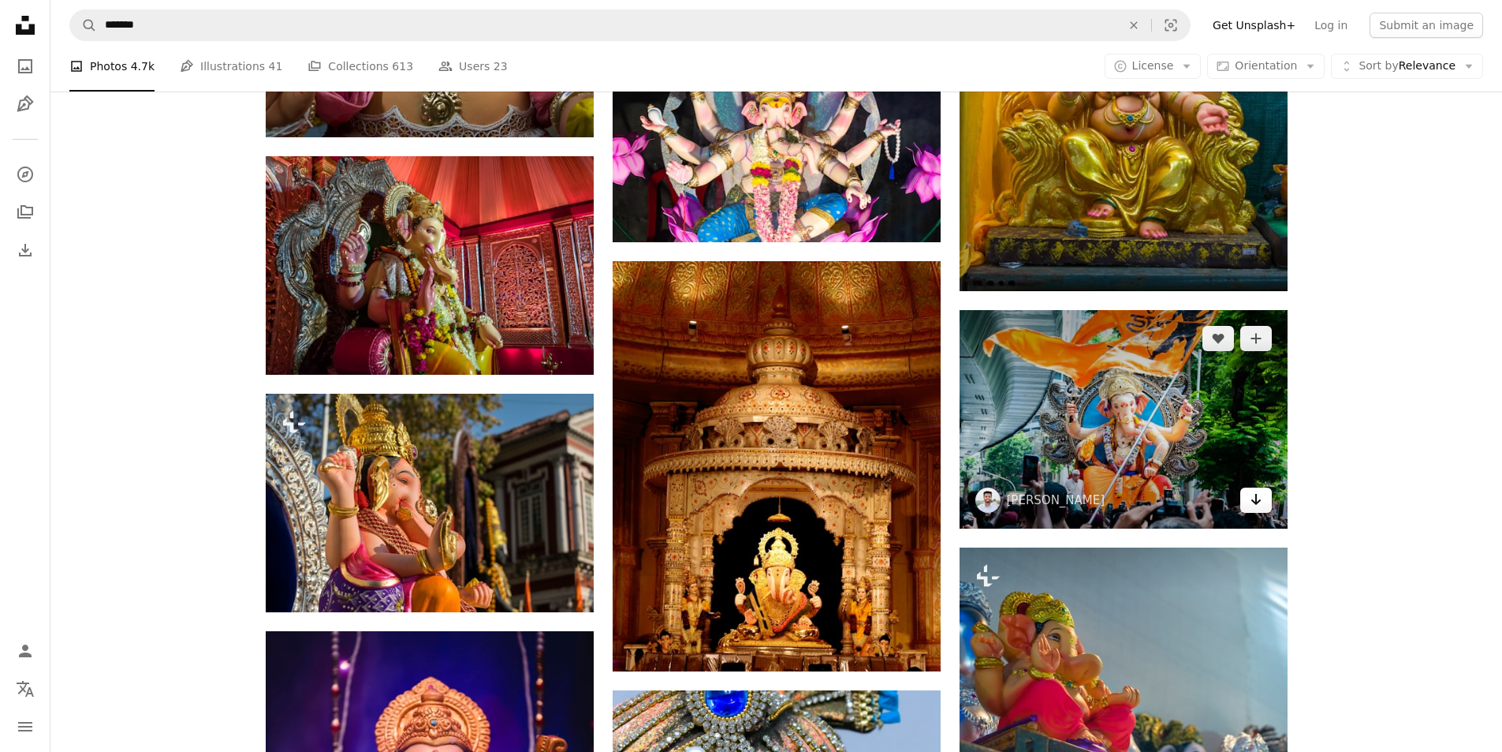
click at [1244, 504] on link "Arrow pointing down" at bounding box center [1257, 499] width 32 height 25
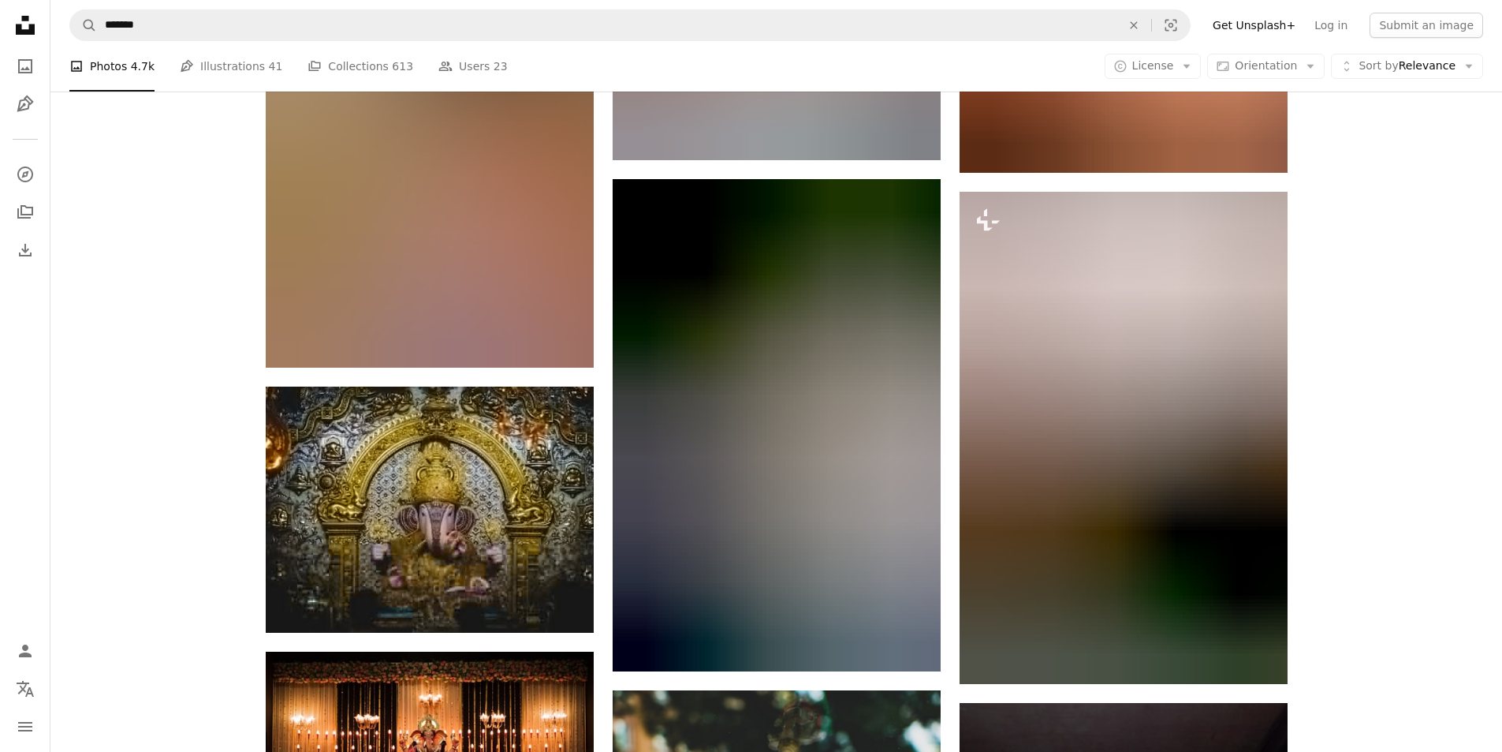
scroll to position [10010, 0]
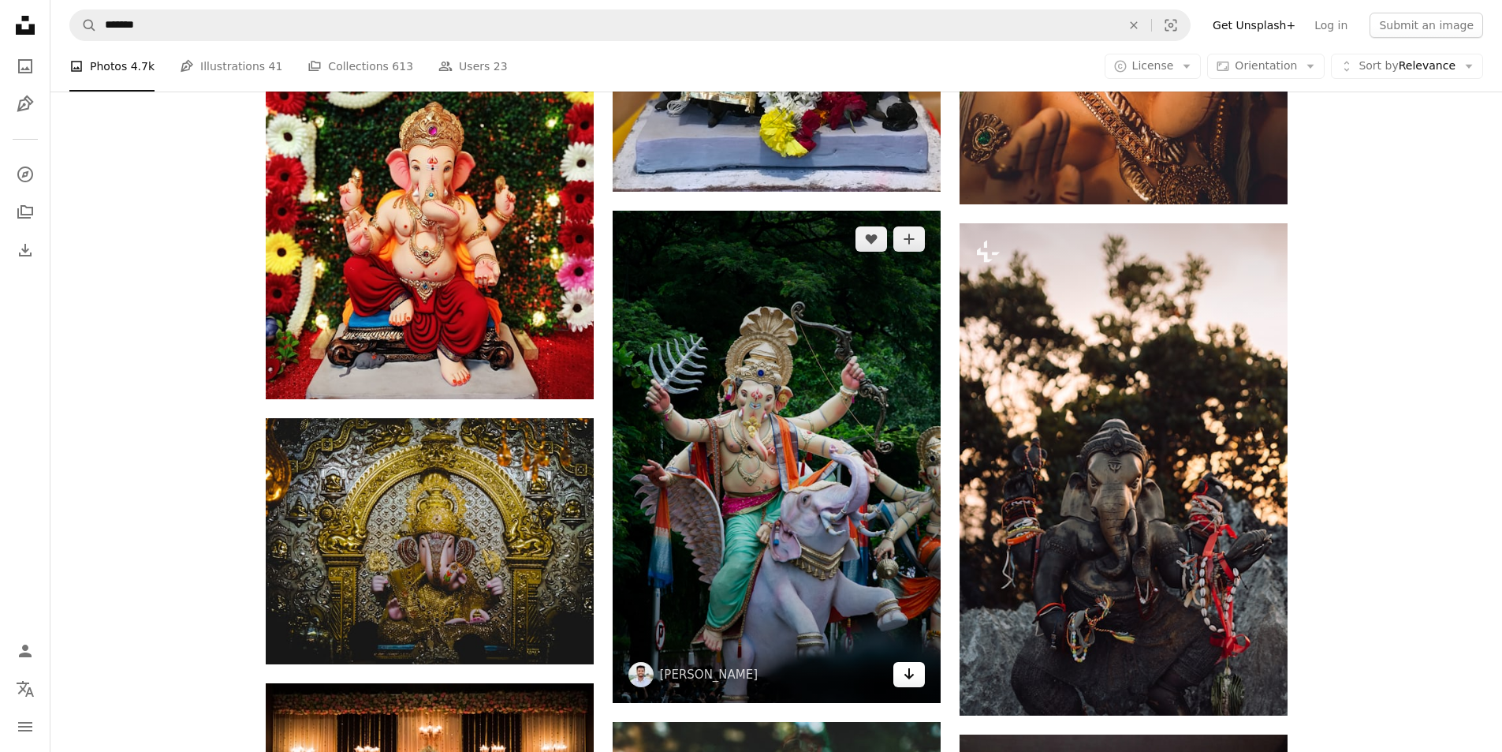
click at [912, 671] on icon "Arrow pointing down" at bounding box center [909, 673] width 13 height 19
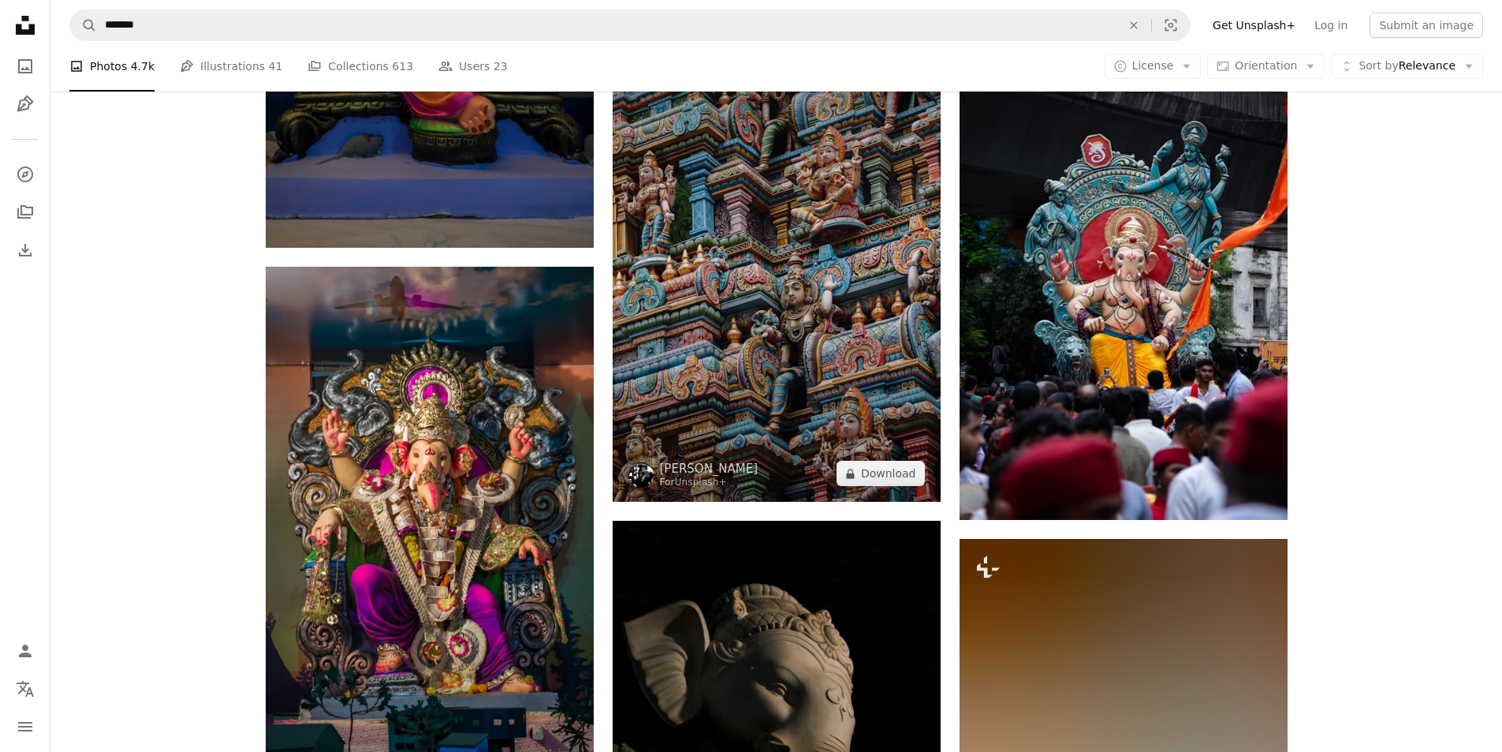
scroll to position [14927, 0]
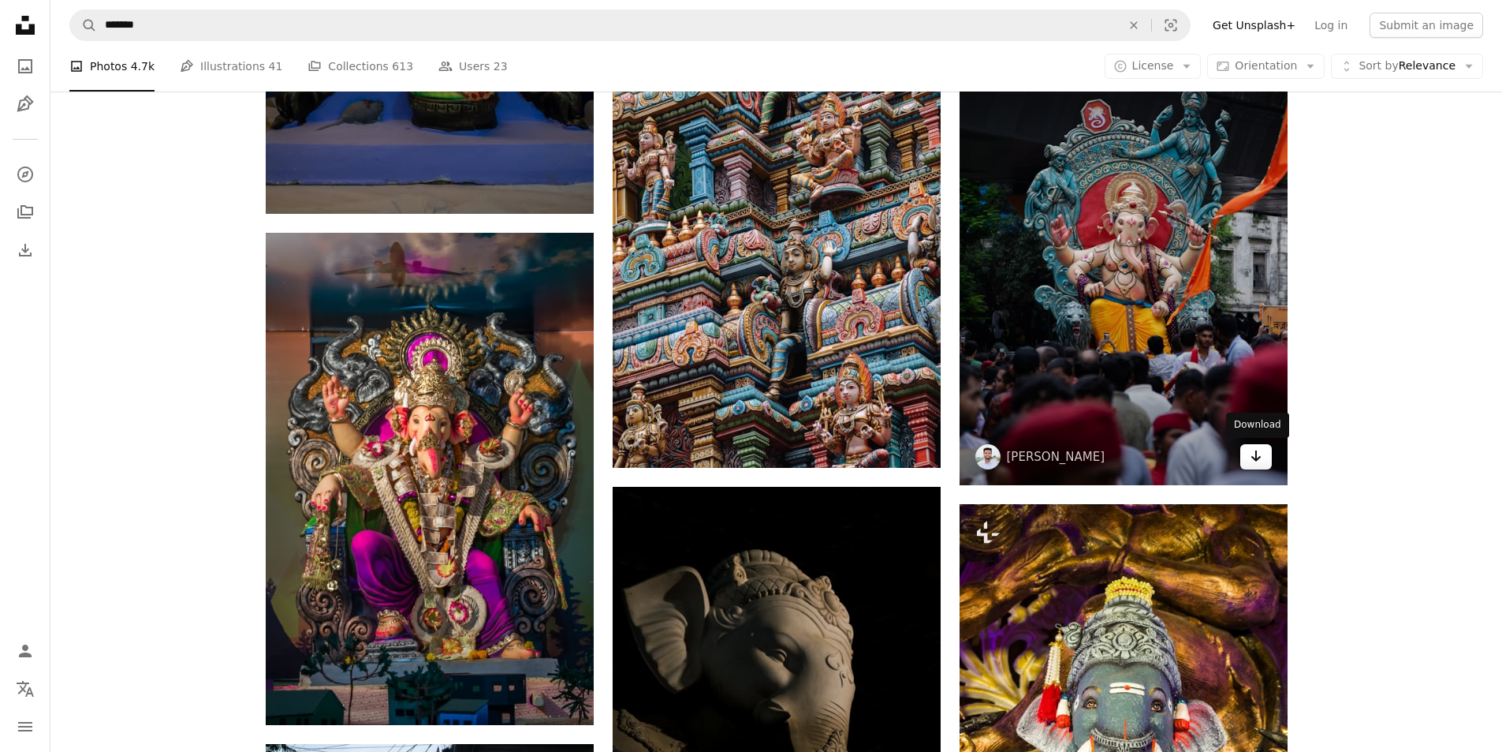
click at [1253, 459] on icon "Download" at bounding box center [1256, 455] width 10 height 11
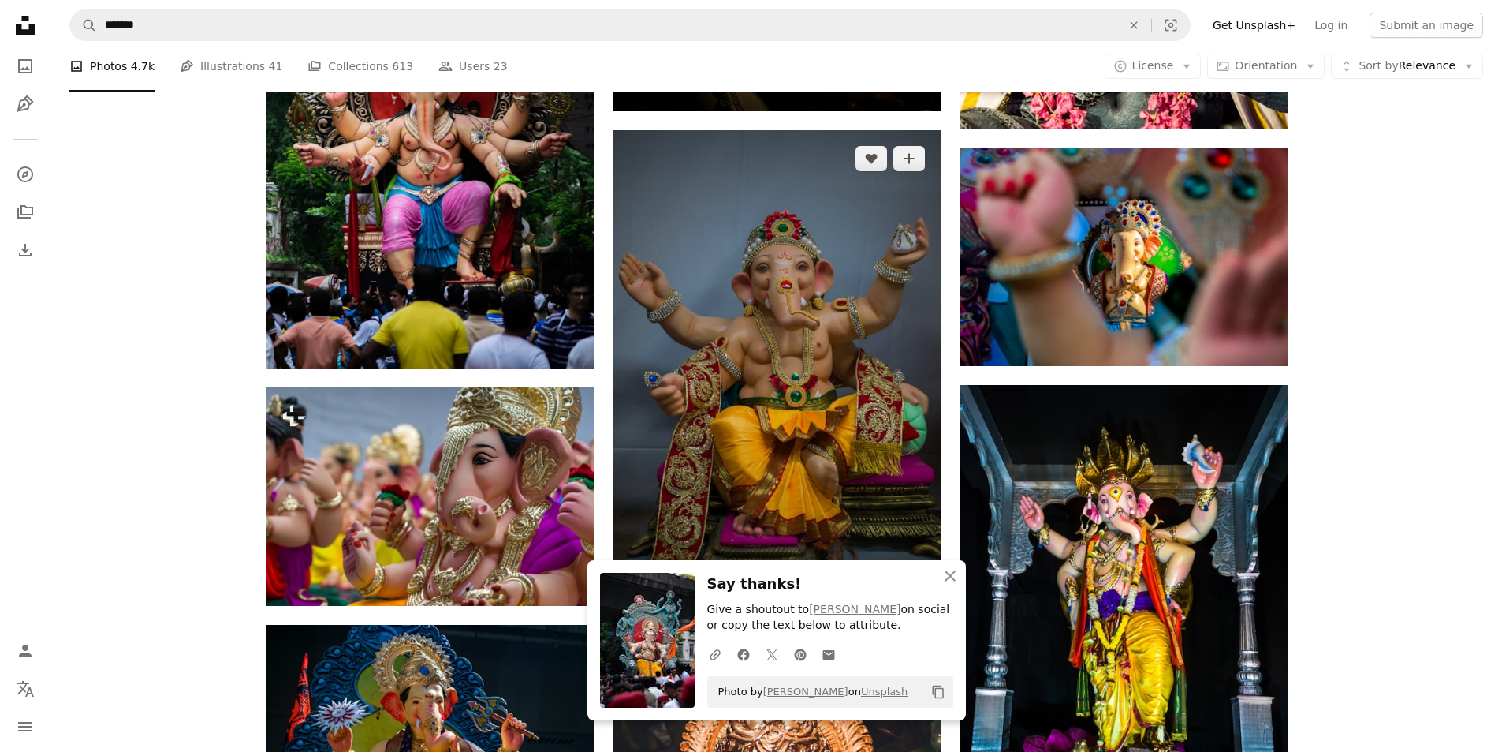
scroll to position [16083, 0]
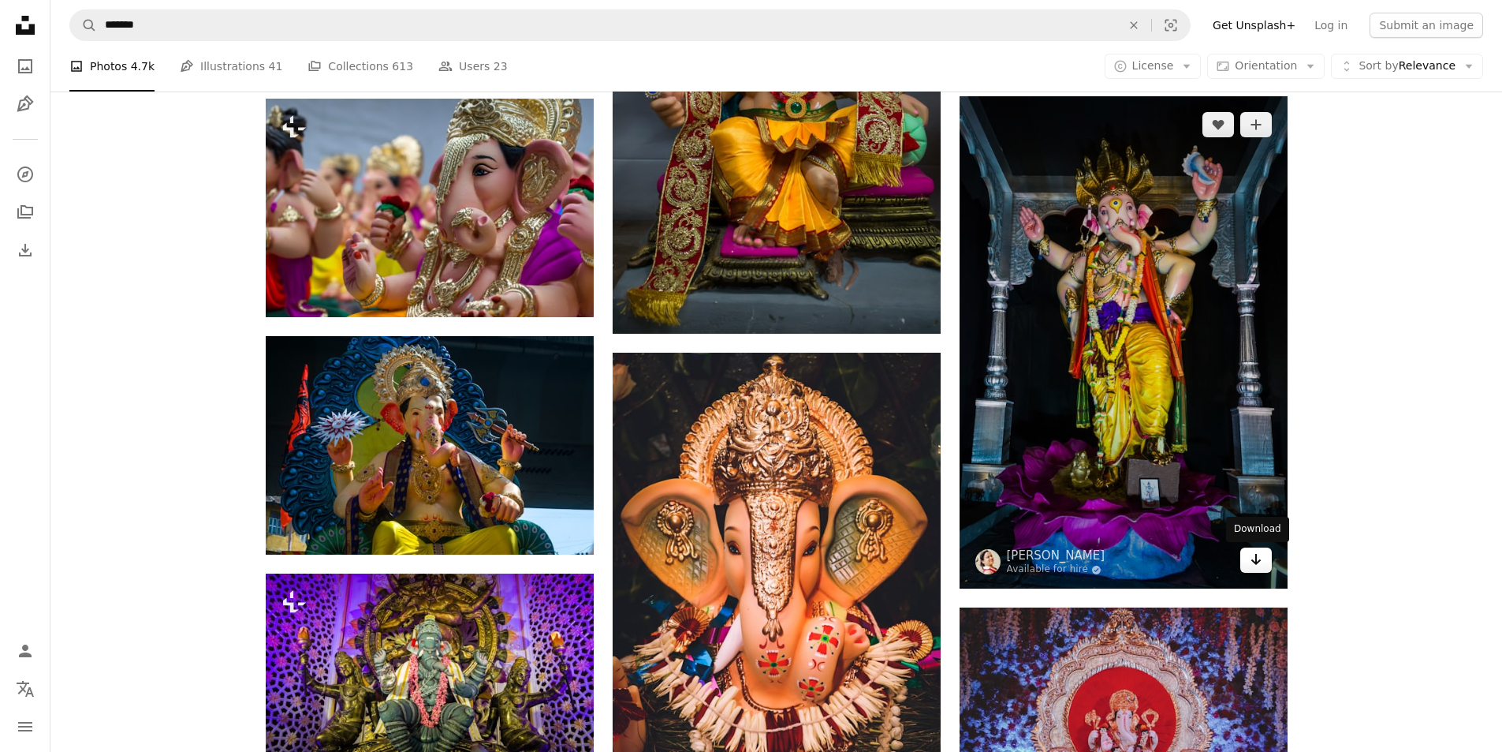
click at [1260, 559] on icon "Arrow pointing down" at bounding box center [1256, 559] width 13 height 19
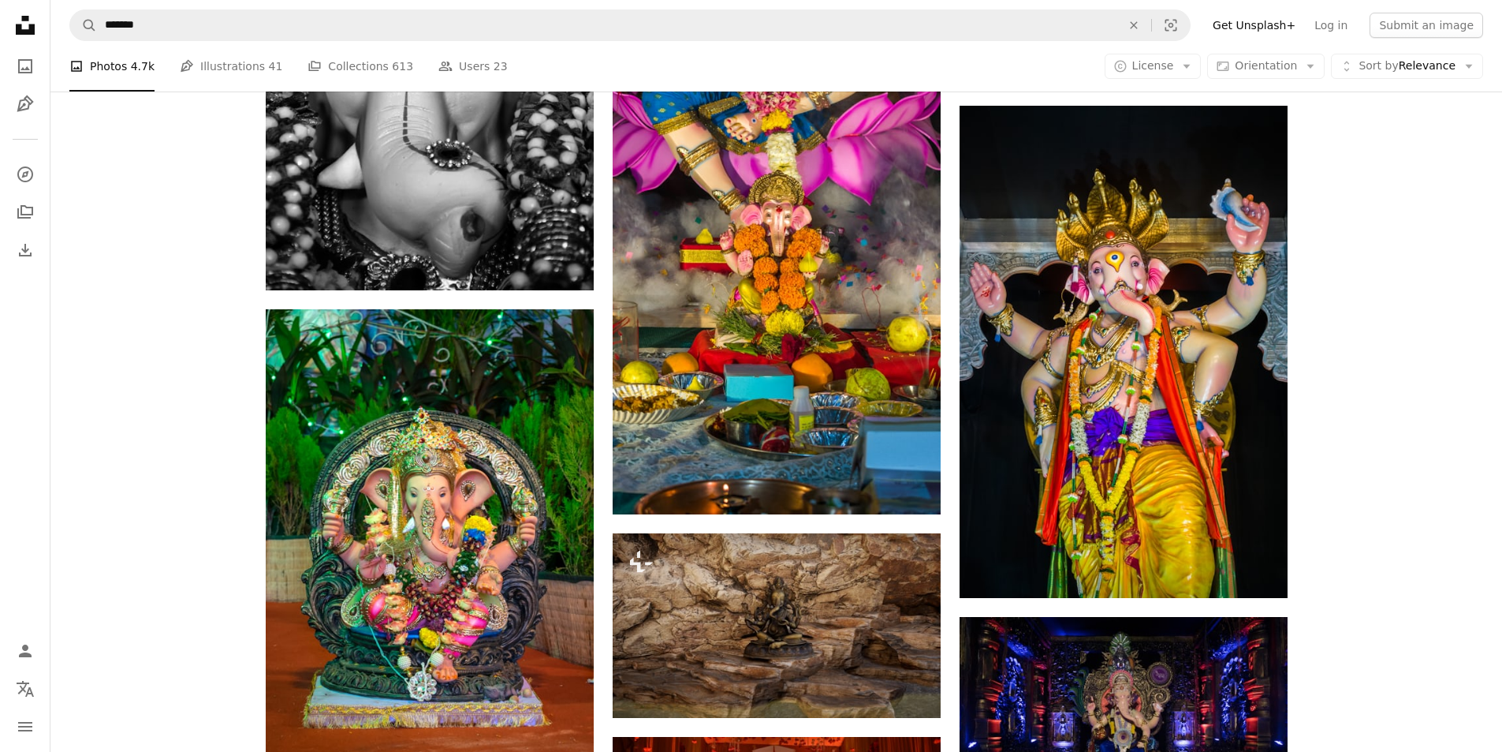
scroll to position [18975, 0]
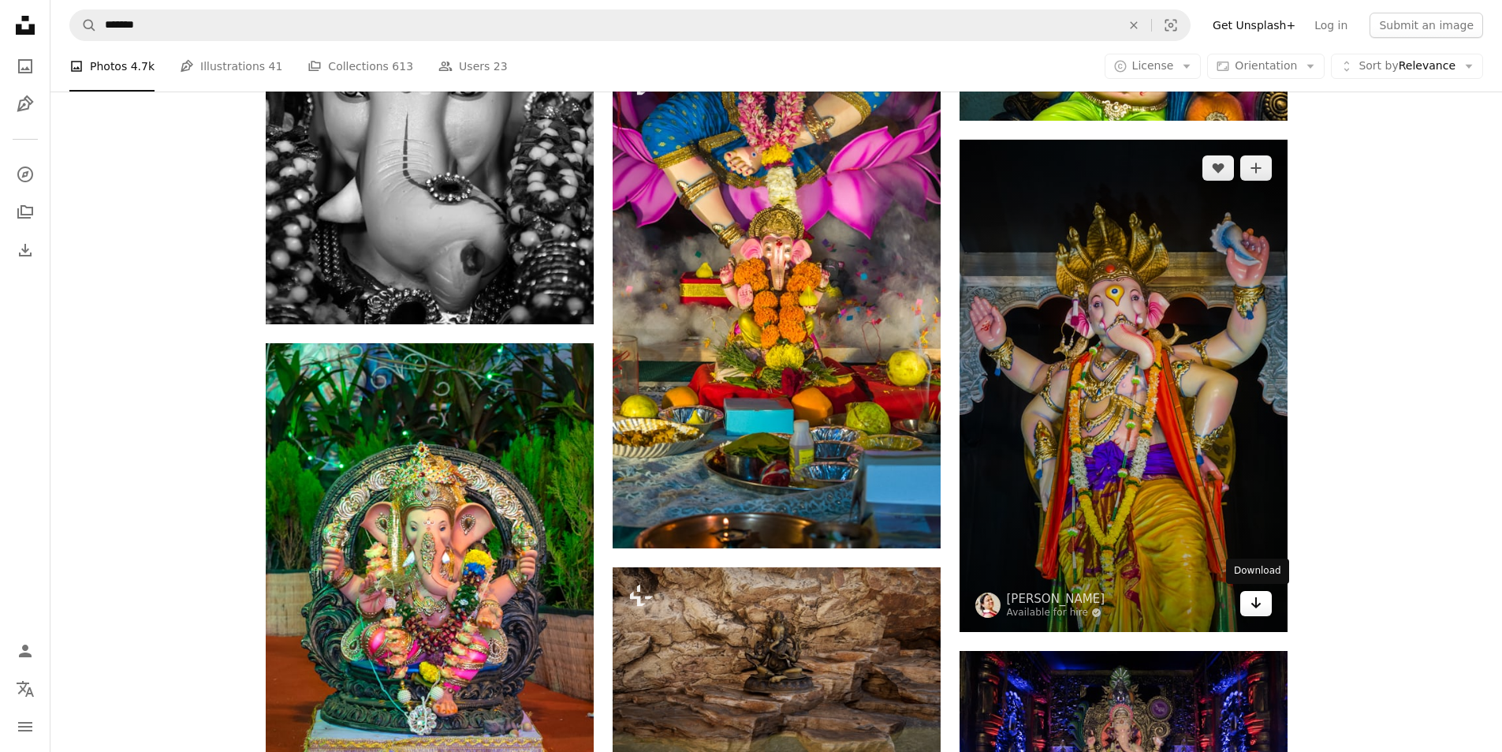
click at [1257, 606] on icon "Arrow pointing down" at bounding box center [1256, 602] width 13 height 19
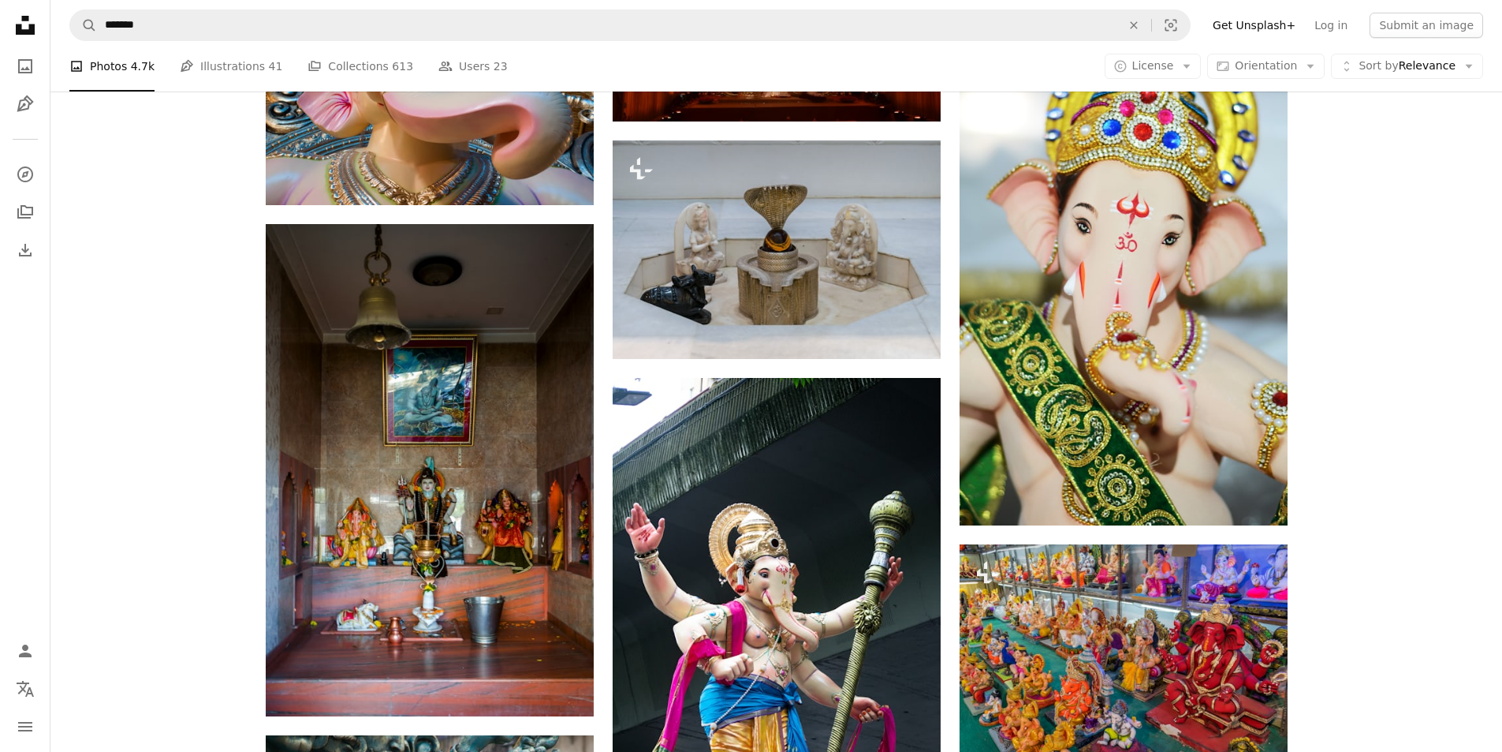
scroll to position [20421, 0]
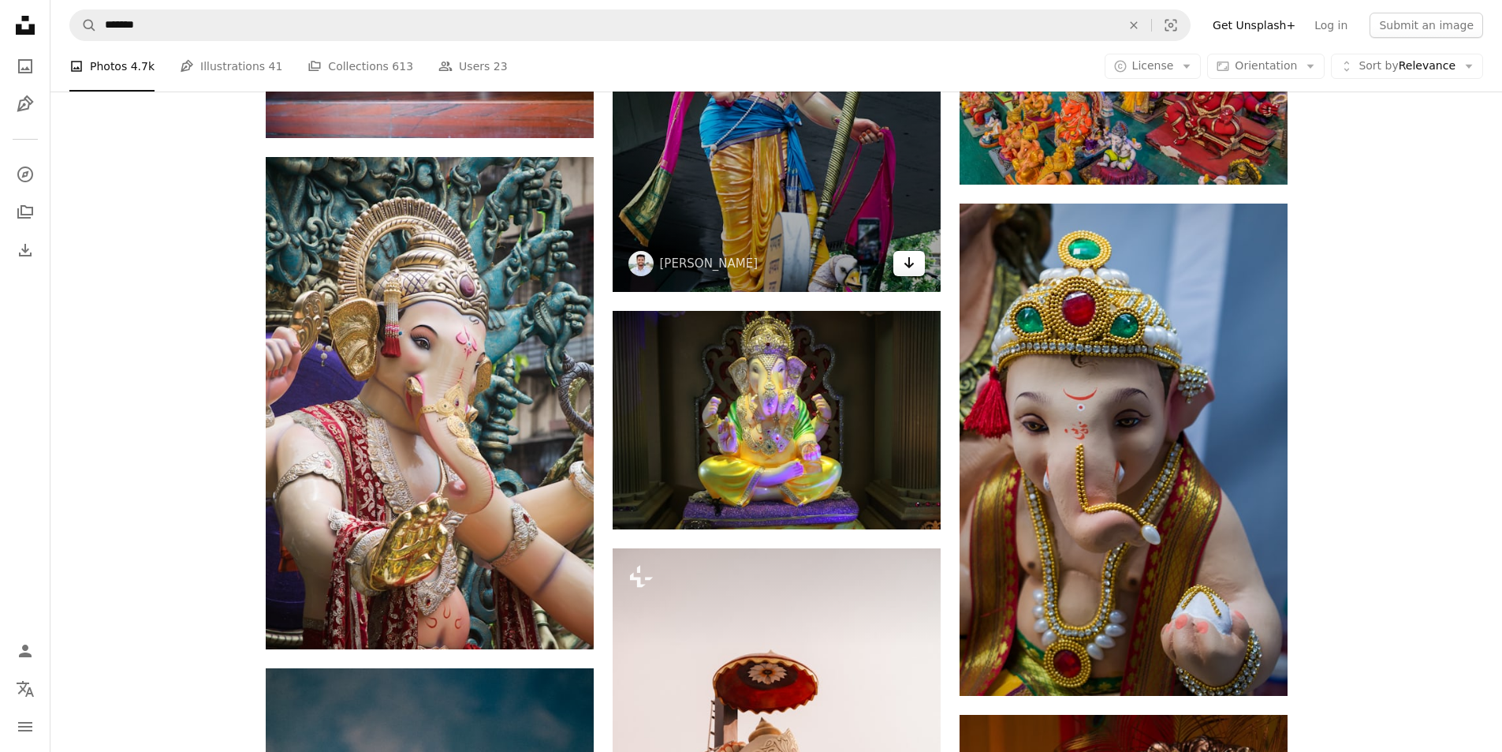
click at [913, 265] on icon "Arrow pointing down" at bounding box center [909, 262] width 13 height 19
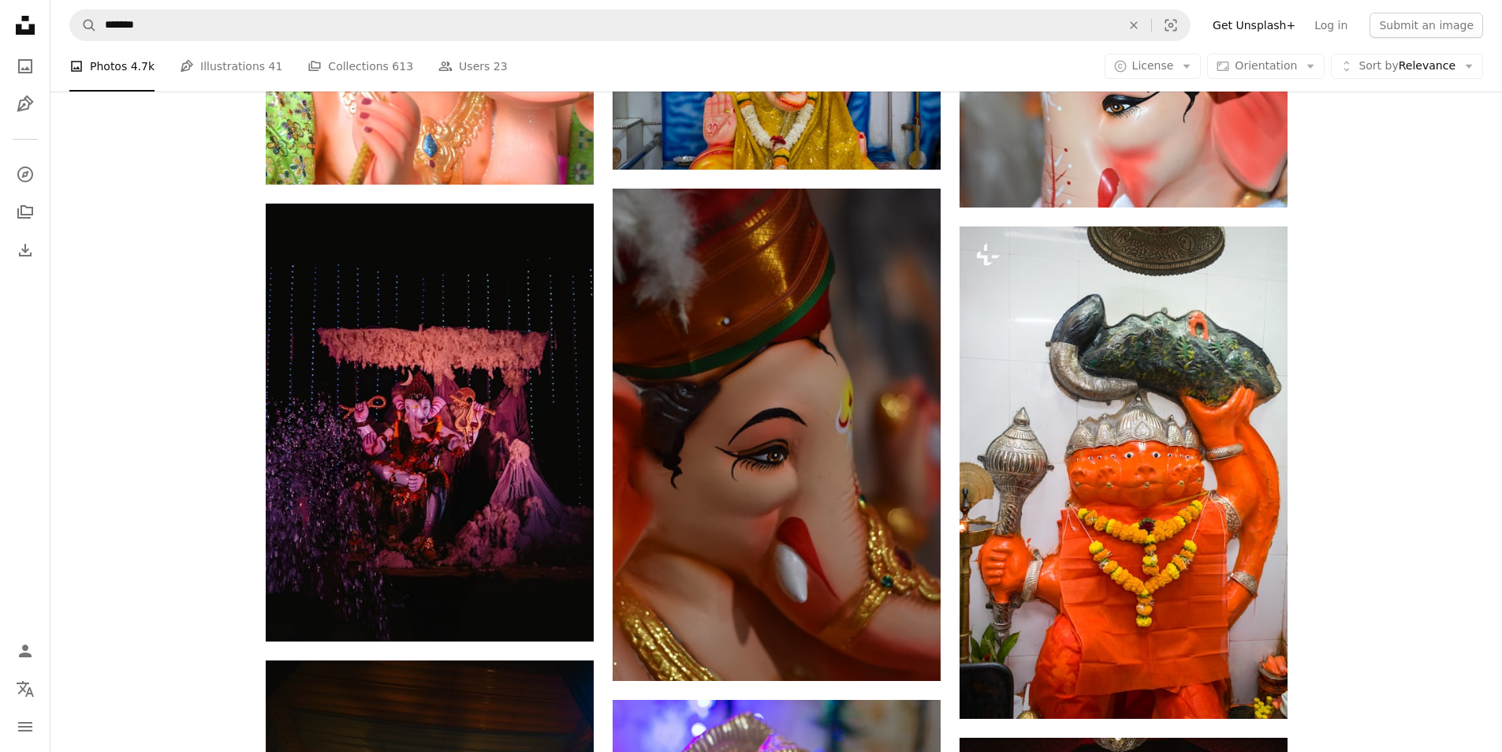
scroll to position [32277, 0]
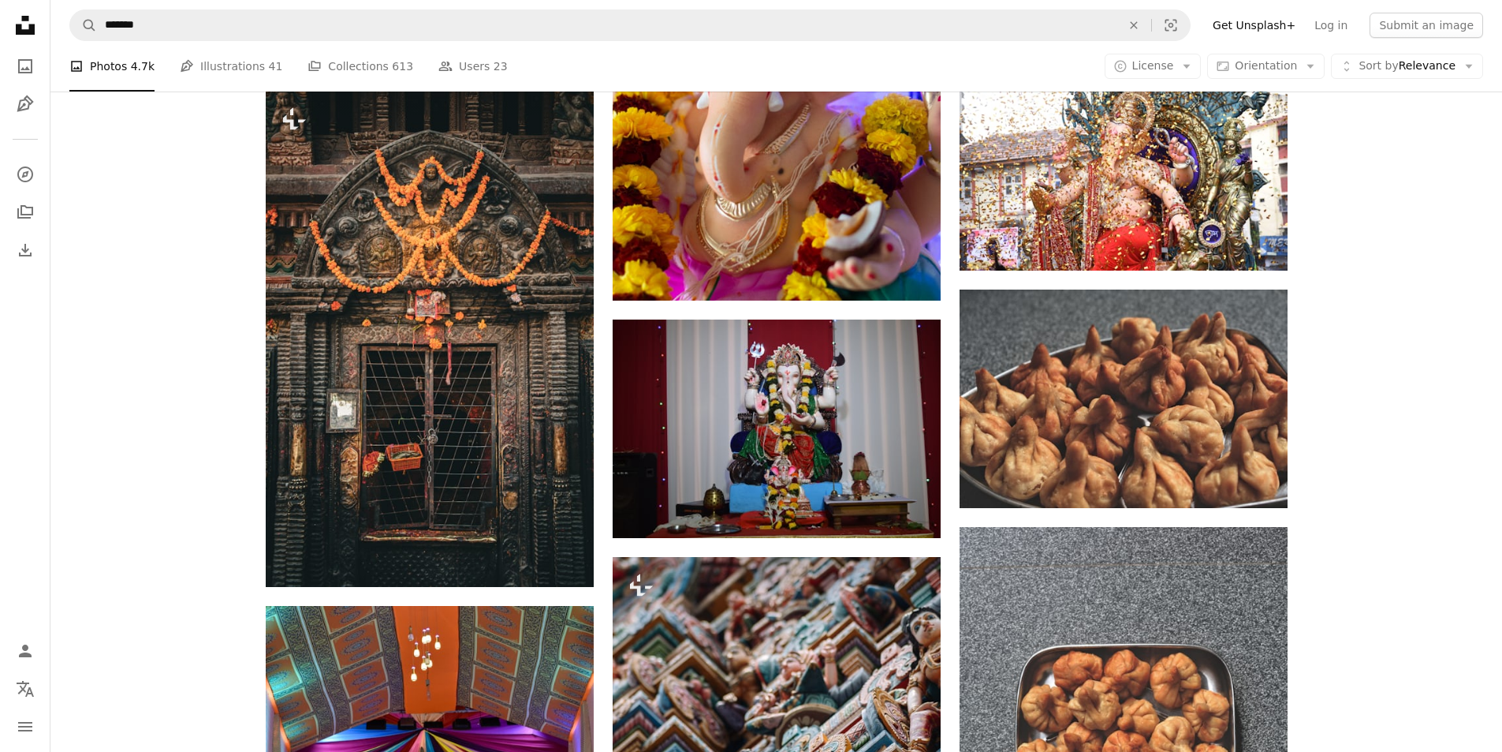
scroll to position [40946, 0]
